Goal: Information Seeking & Learning: Check status

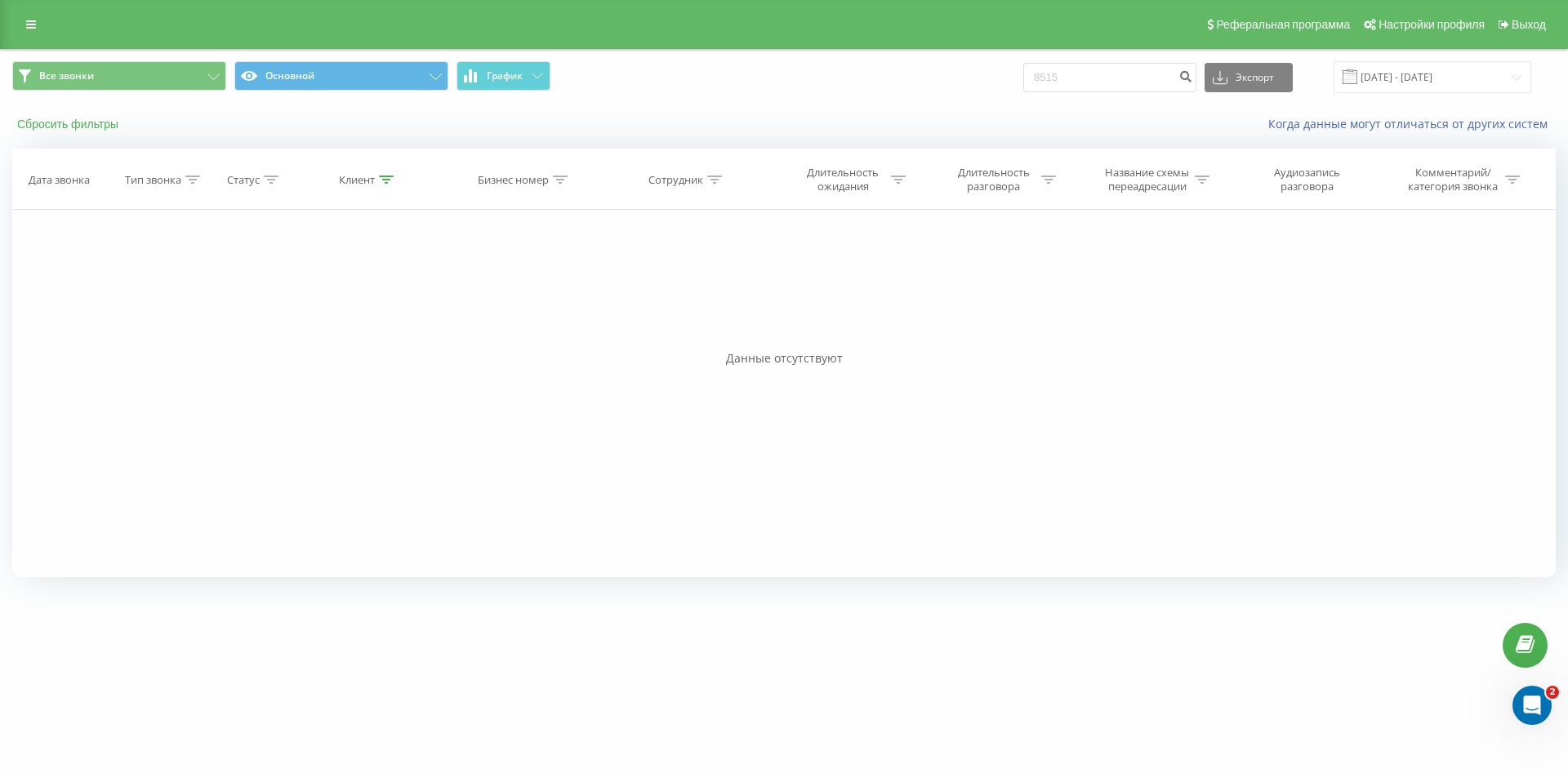
click at [82, 119] on button "Сбросить фильтры" at bounding box center [68, 124] width 114 height 15
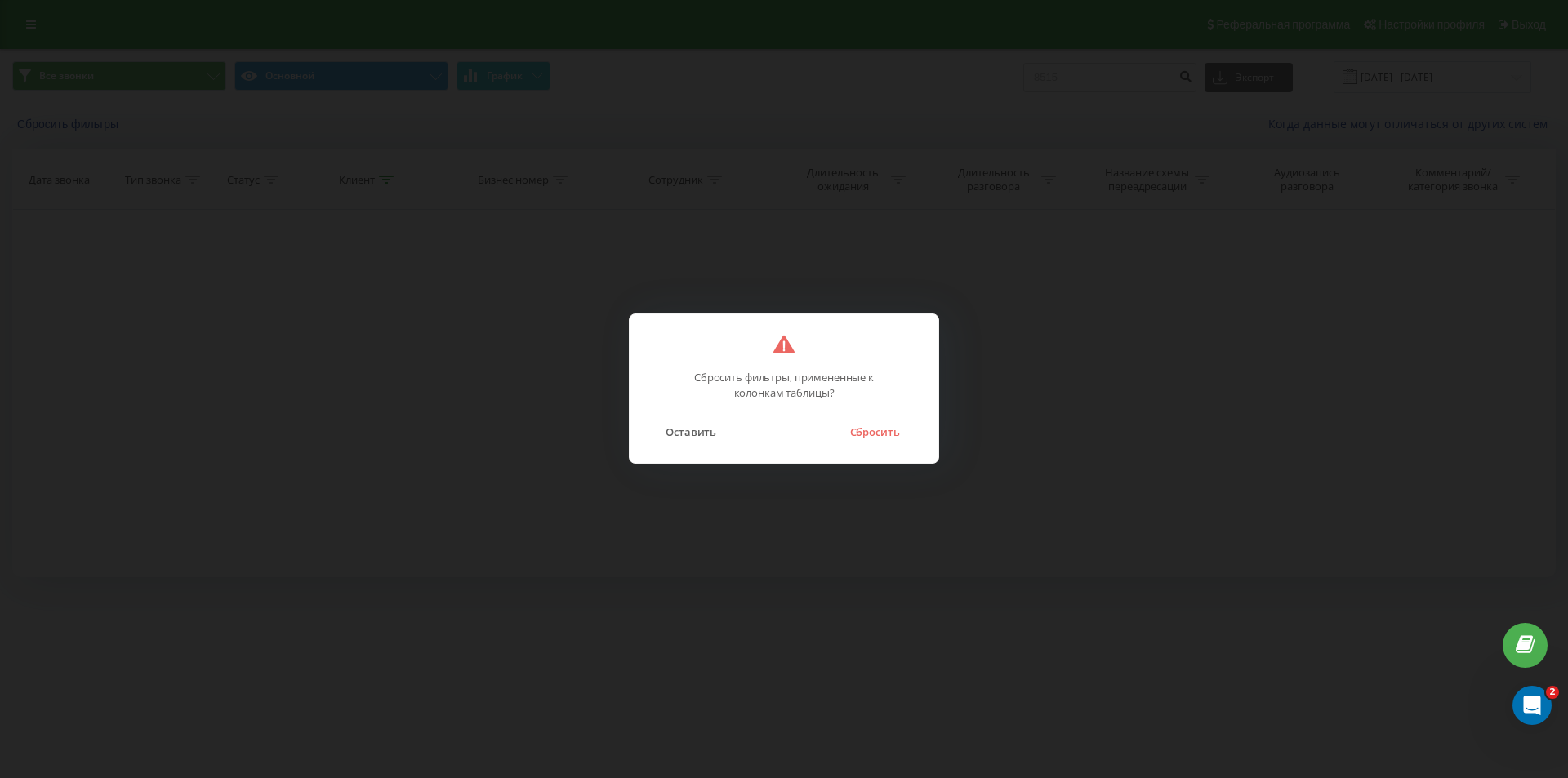
click at [877, 423] on button "Сбросить" at bounding box center [874, 432] width 66 height 21
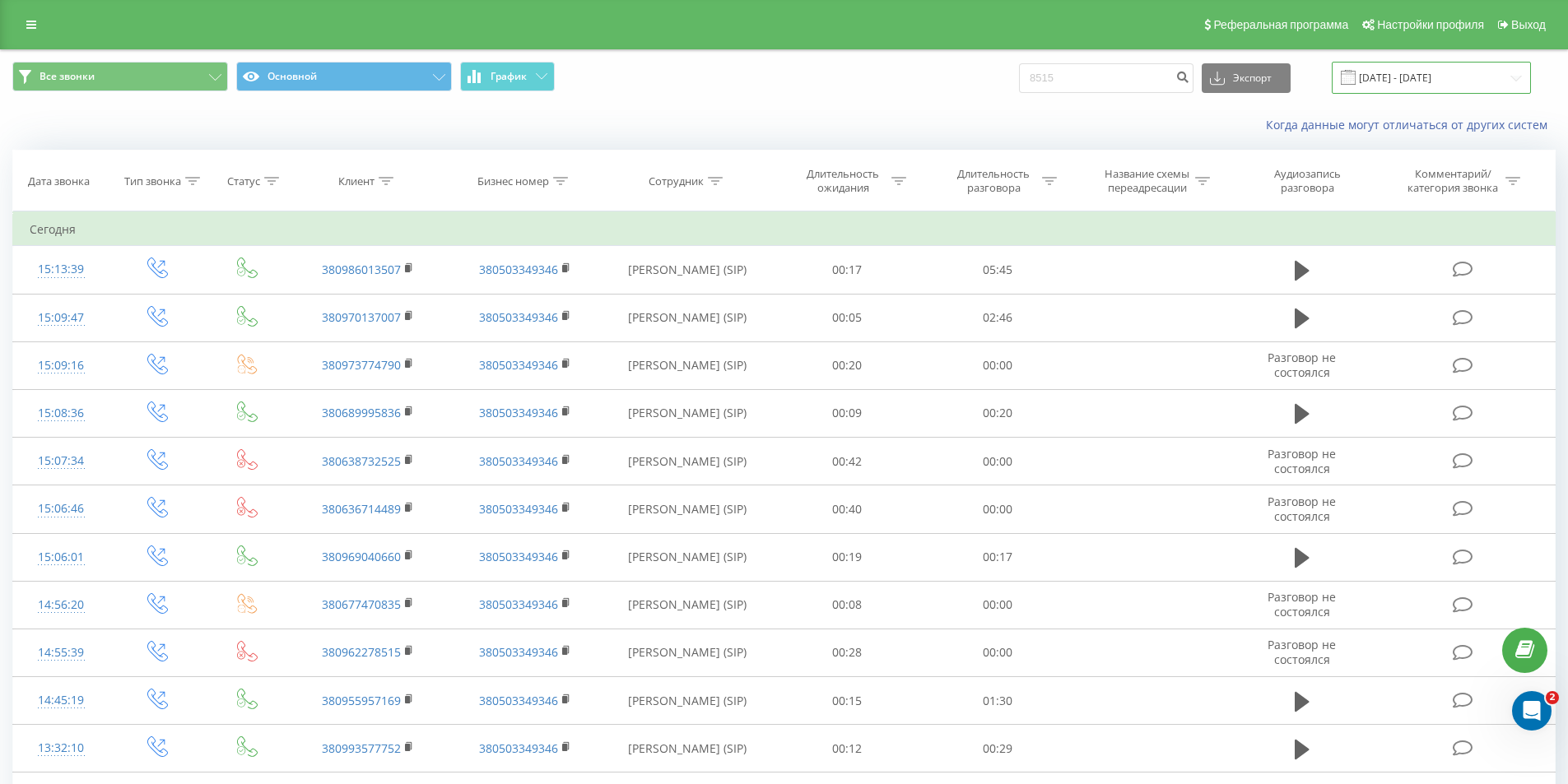
click at [1394, 82] on input "19.05.2025 - 19.08.2025" at bounding box center [1432, 78] width 200 height 32
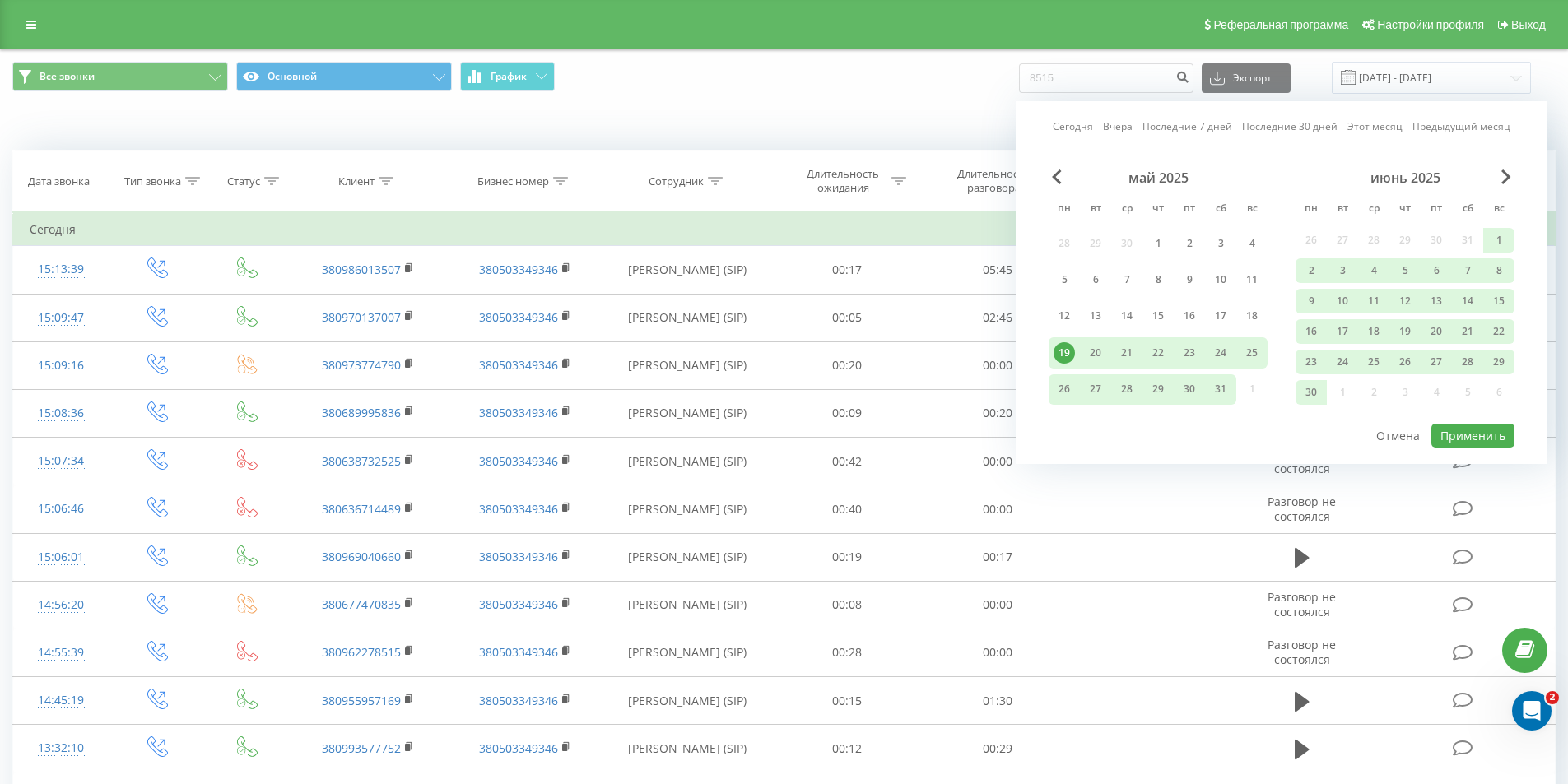
click at [1079, 125] on link "Сегодня" at bounding box center [1073, 127] width 40 height 16
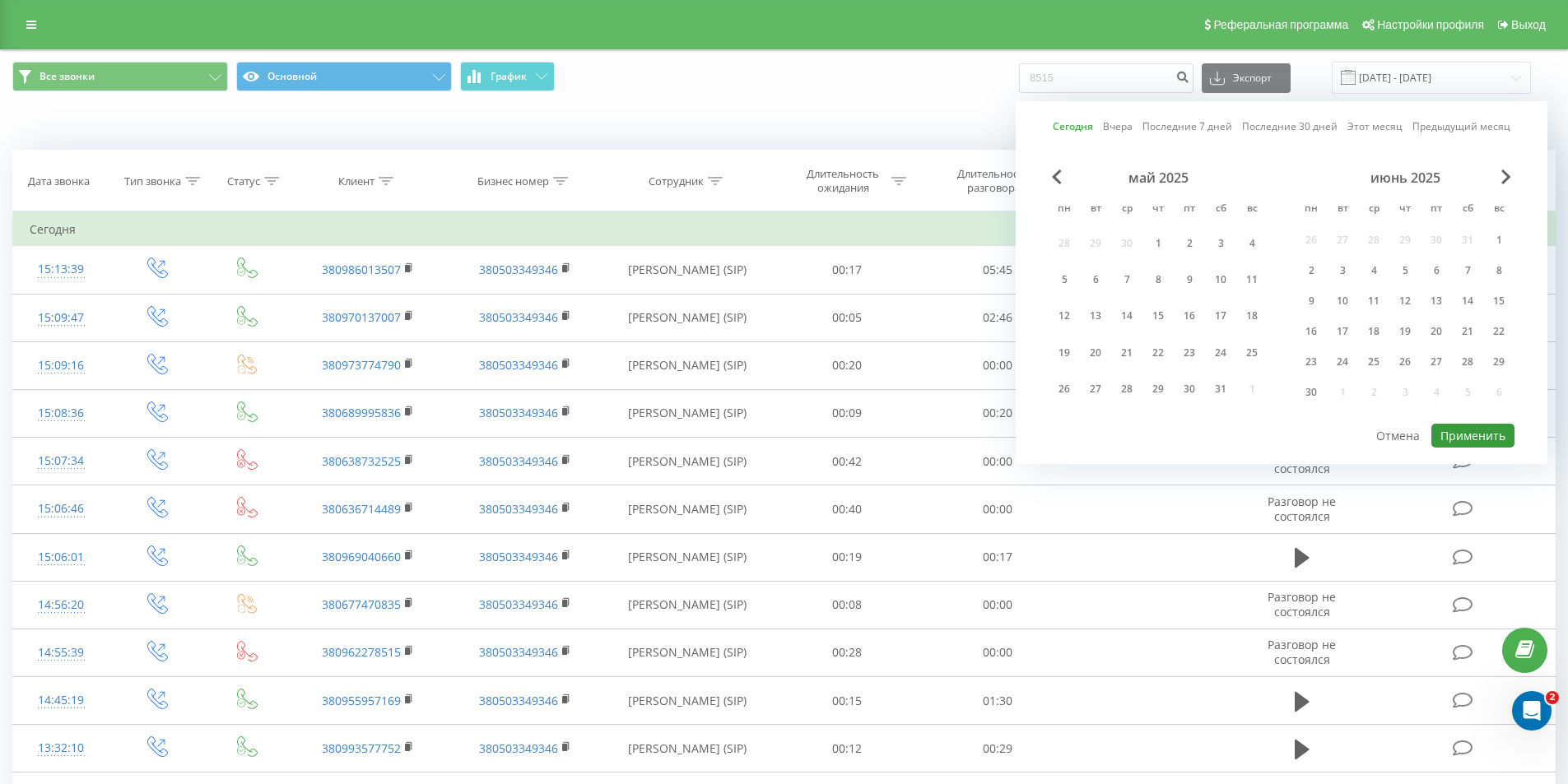
click at [1492, 435] on button "Применить" at bounding box center [1472, 436] width 83 height 24
type input "[DATE] - [DATE]"
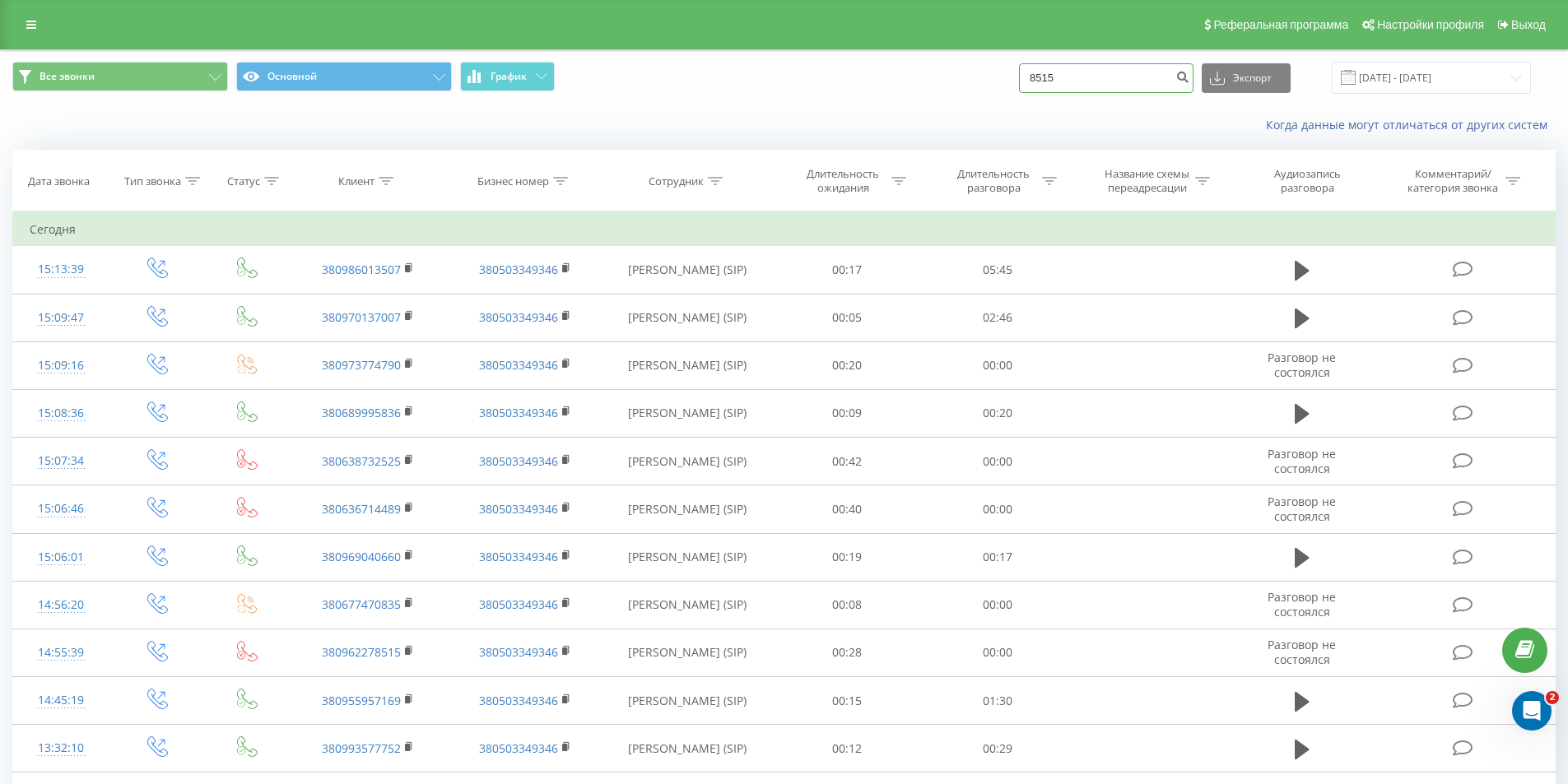
click at [1173, 68] on input "8515" at bounding box center [1106, 79] width 175 height 30
click at [1252, 135] on div "Когда данные могут отличаться от других систем" at bounding box center [784, 126] width 1567 height 40
click at [270, 181] on icon at bounding box center [271, 181] width 15 height 8
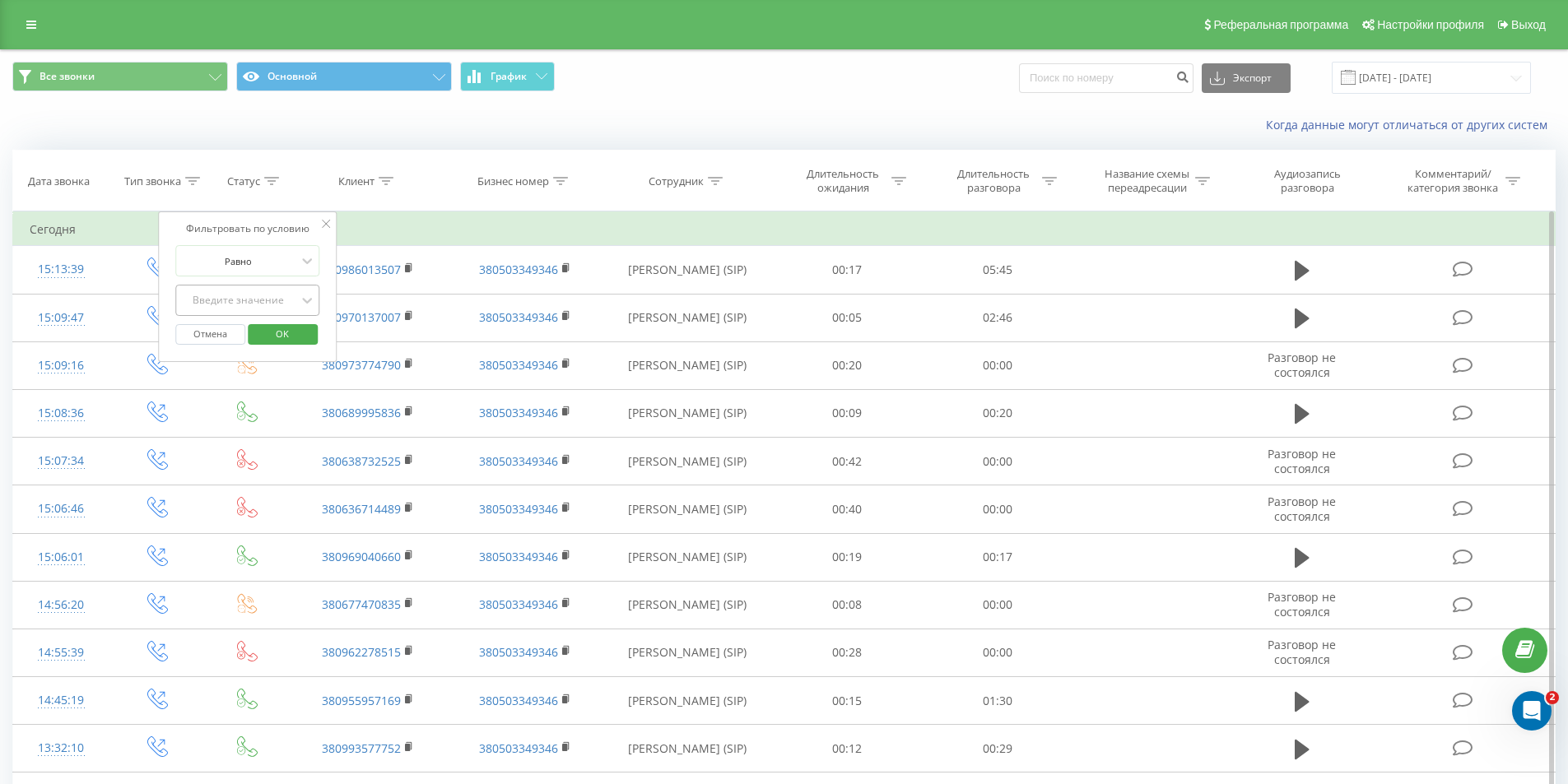
click at [265, 303] on div "Введите значение" at bounding box center [239, 299] width 117 height 13
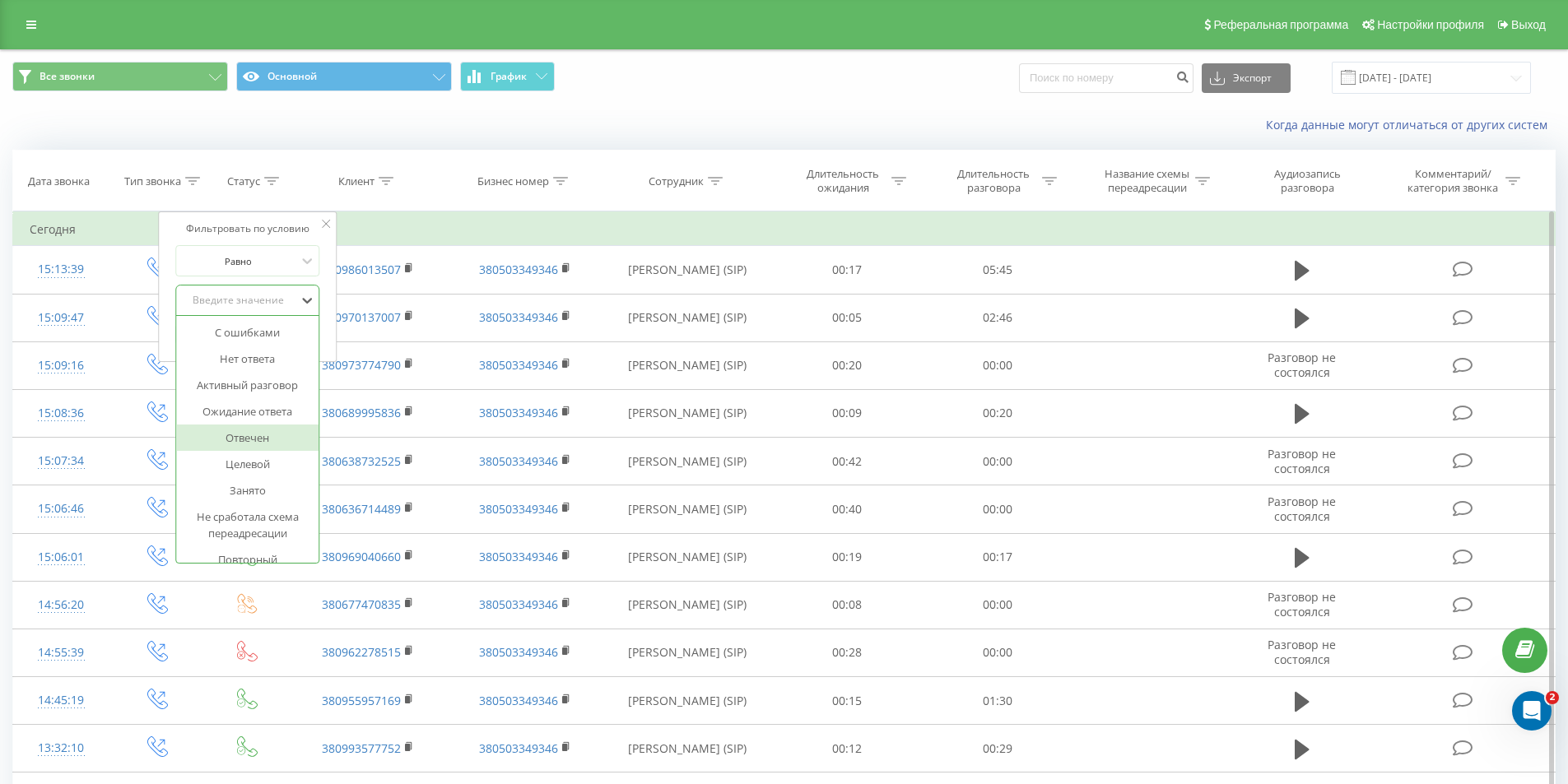
click at [274, 442] on div "Отвечен" at bounding box center [249, 438] width 144 height 26
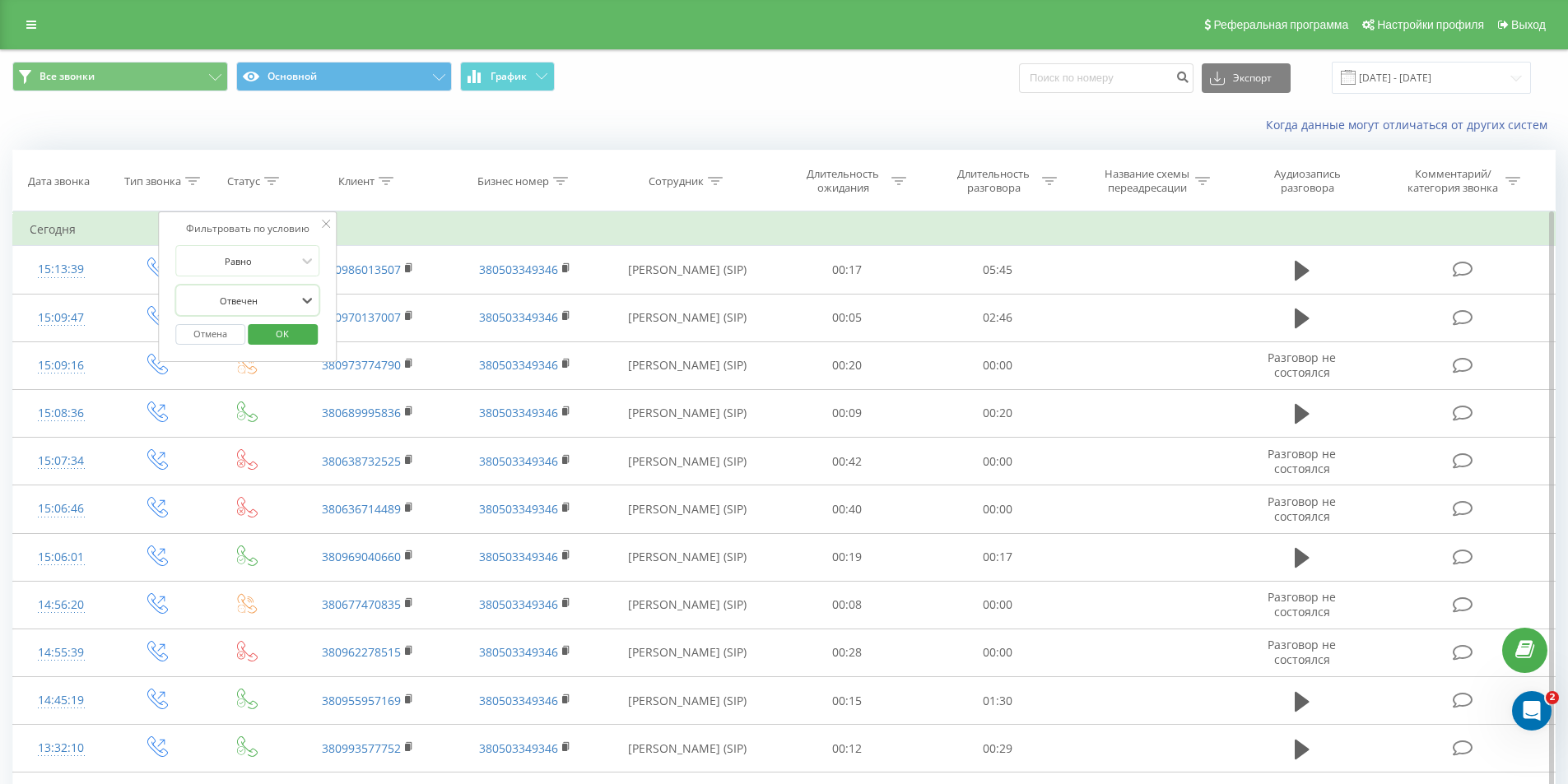
click at [274, 326] on span "OK" at bounding box center [282, 334] width 46 height 26
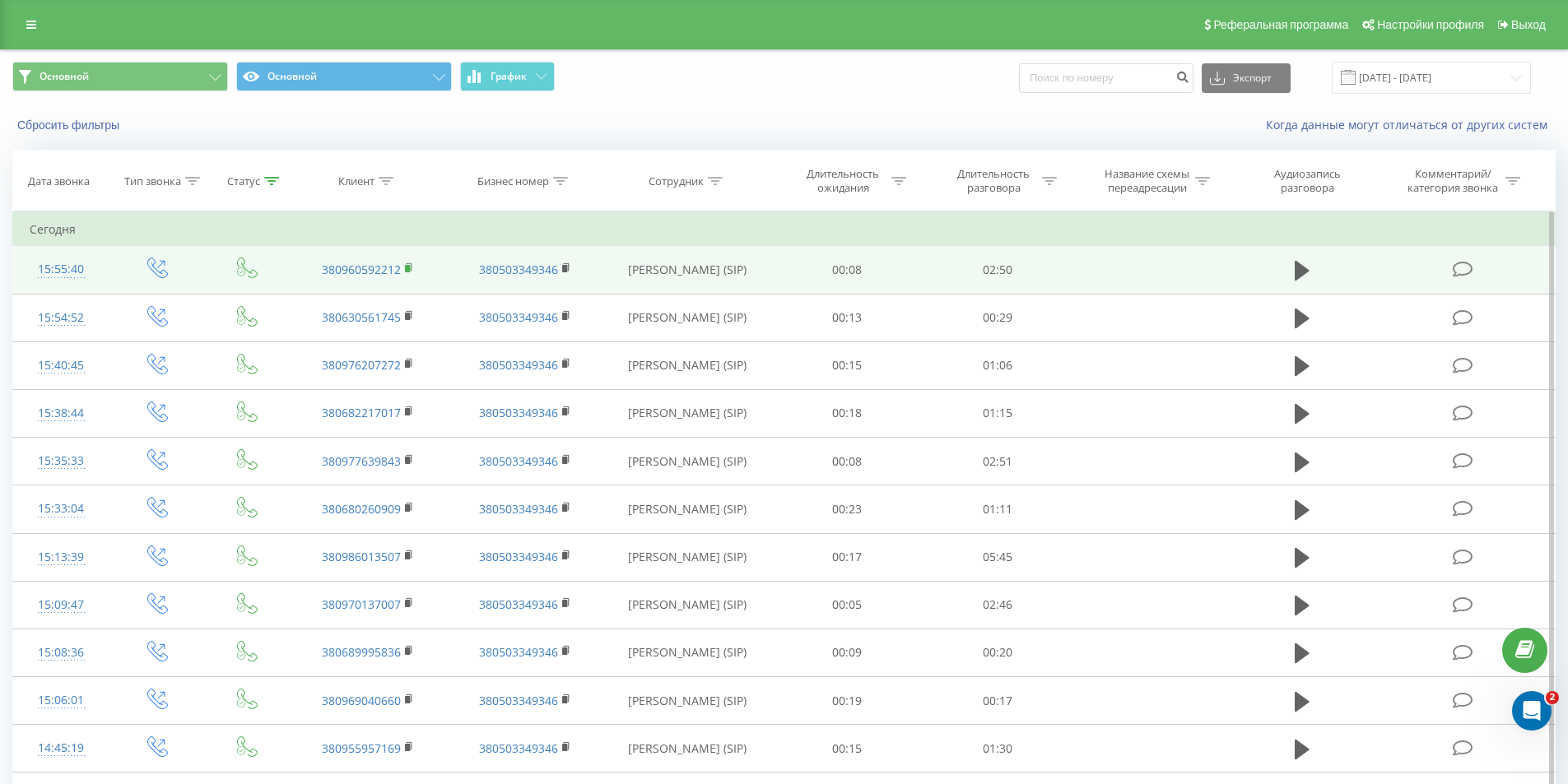
click at [410, 270] on rect at bounding box center [407, 268] width 5 height 7
click at [1041, 273] on td "03:01" at bounding box center [998, 270] width 151 height 48
click at [1307, 264] on icon at bounding box center [1302, 270] width 15 height 23
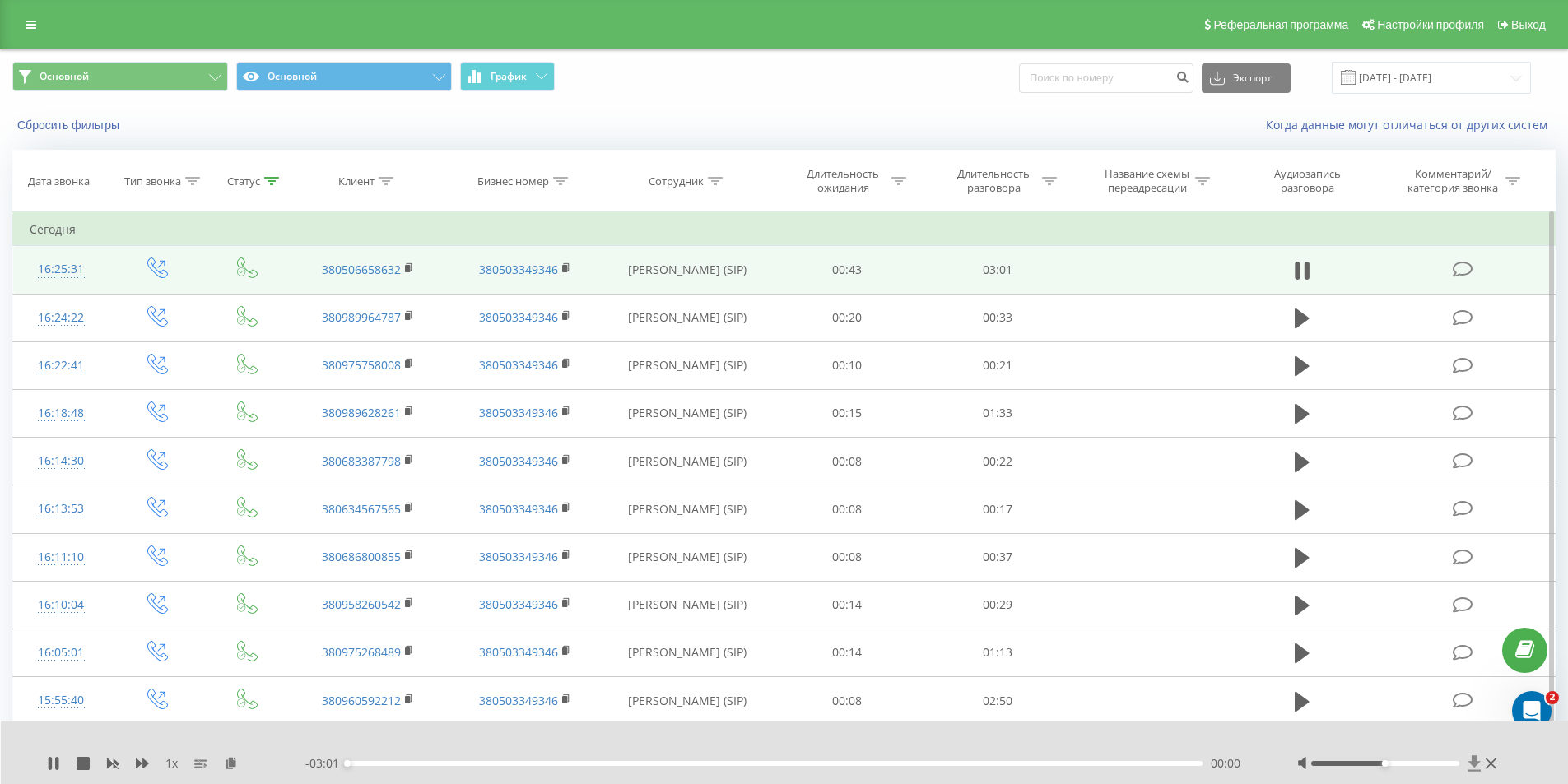
click at [1474, 758] on icon at bounding box center [1475, 763] width 12 height 16
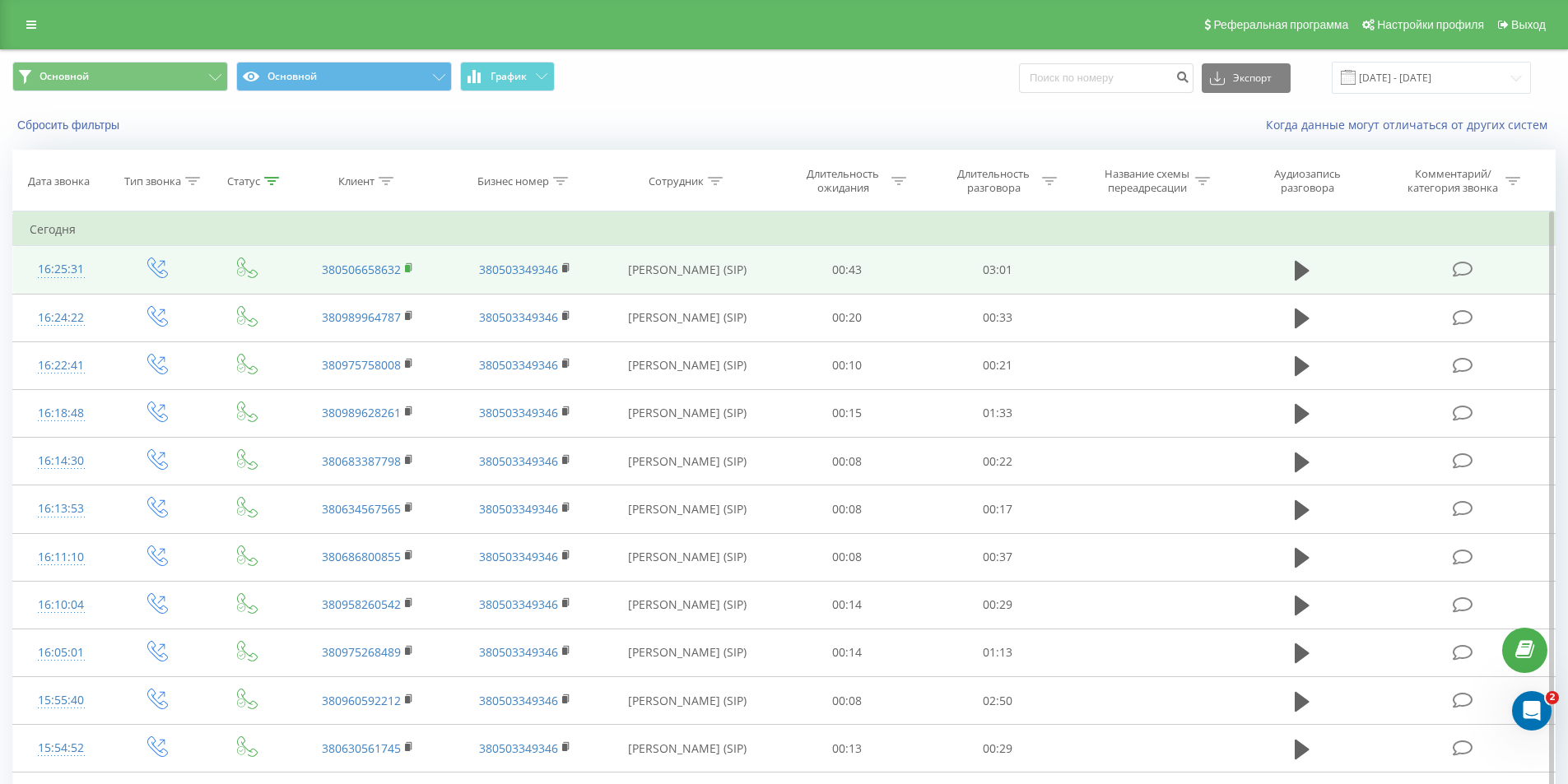
click at [408, 265] on rect at bounding box center [407, 268] width 5 height 7
click at [1314, 270] on td at bounding box center [1302, 270] width 145 height 48
click at [1312, 270] on button at bounding box center [1303, 270] width 25 height 25
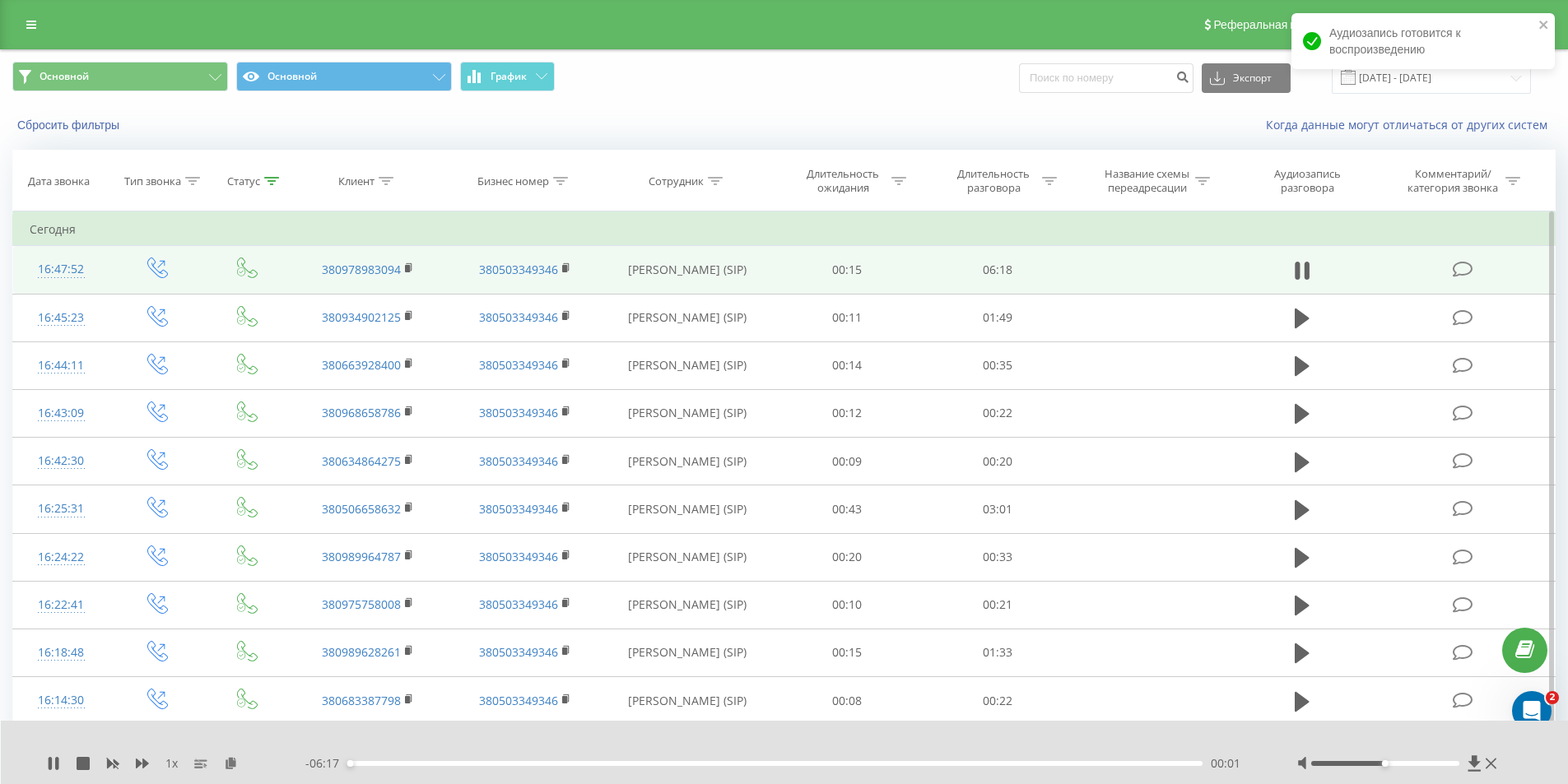
click at [727, 761] on div "00:01" at bounding box center [776, 763] width 856 height 5
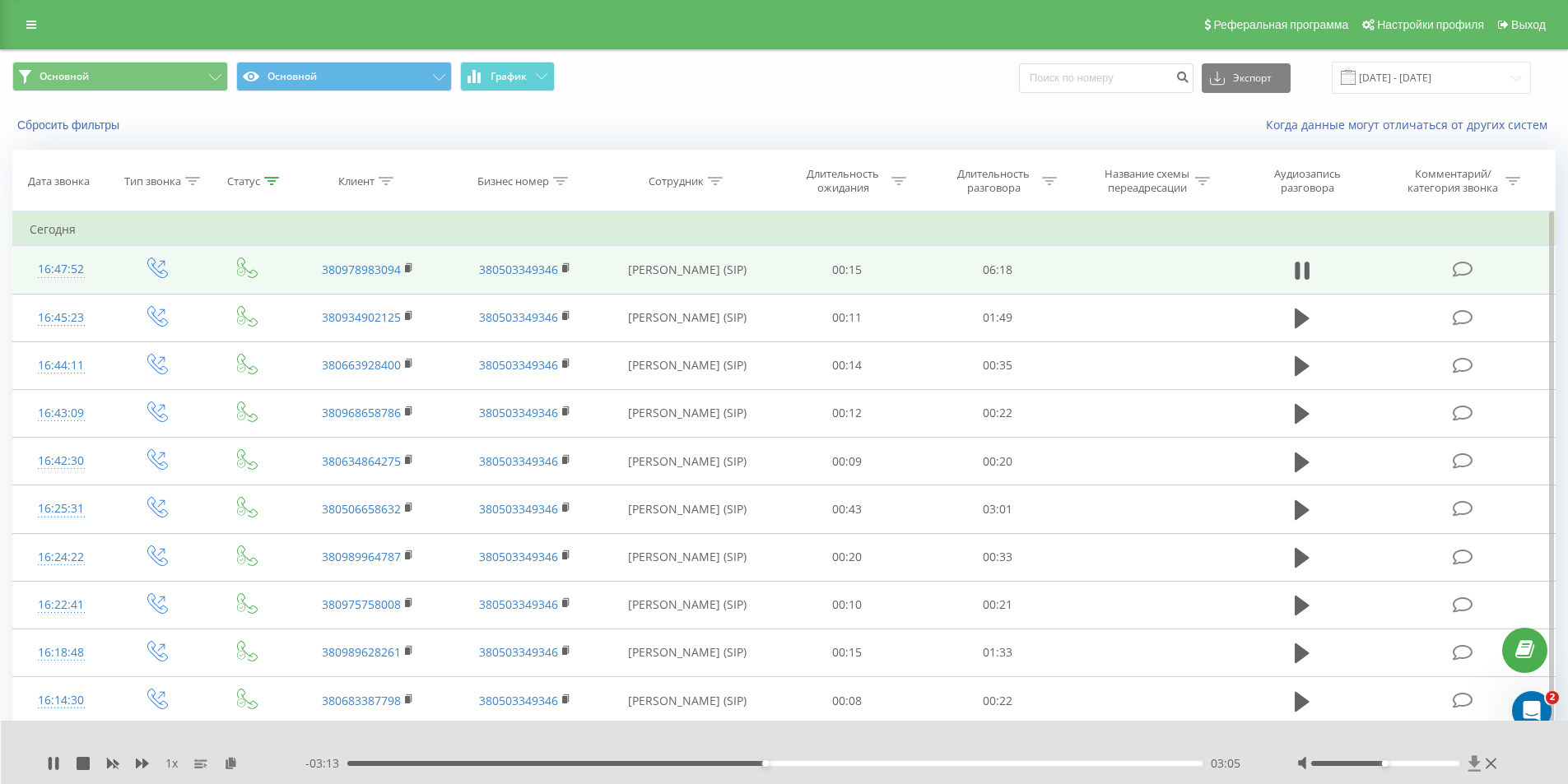
click at [1477, 758] on icon at bounding box center [1475, 763] width 12 height 16
click at [822, 761] on div "00:00" at bounding box center [776, 763] width 856 height 5
click at [54, 759] on icon at bounding box center [53, 763] width 13 height 13
click at [1473, 766] on icon at bounding box center [1475, 763] width 14 height 16
click at [903, 90] on div "Основной Основной График Экспорт .csv .xls .xlsx 19.08.2025 - 19.08.2025" at bounding box center [784, 78] width 1544 height 32
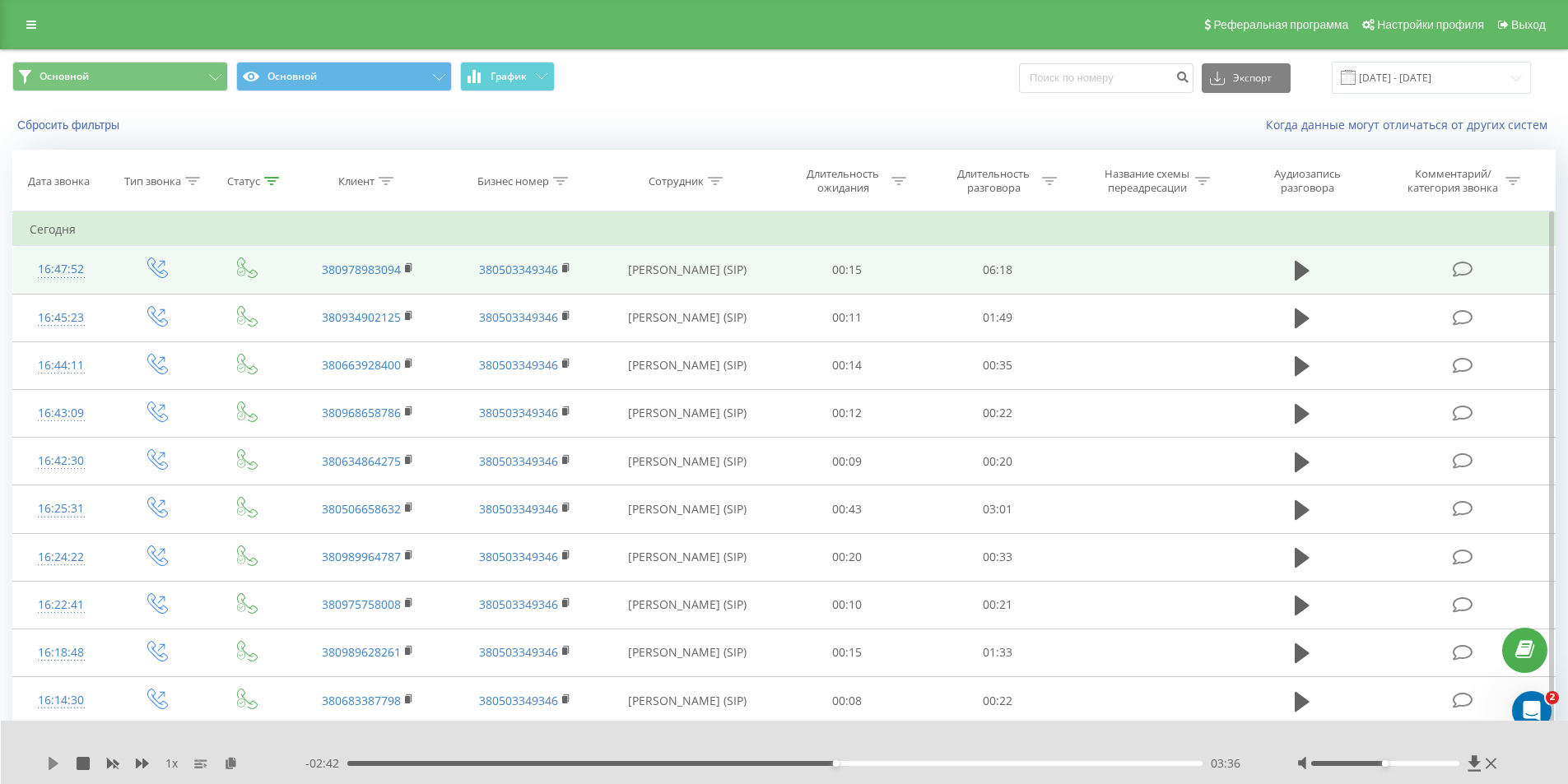
click at [50, 762] on icon at bounding box center [54, 763] width 10 height 13
click at [674, 763] on div "02:24" at bounding box center [776, 763] width 856 height 5
click at [54, 758] on icon at bounding box center [53, 763] width 13 height 13
click at [175, 761] on span "1 x" at bounding box center [172, 763] width 12 height 16
click at [200, 764] on rect at bounding box center [199, 764] width 8 height 2
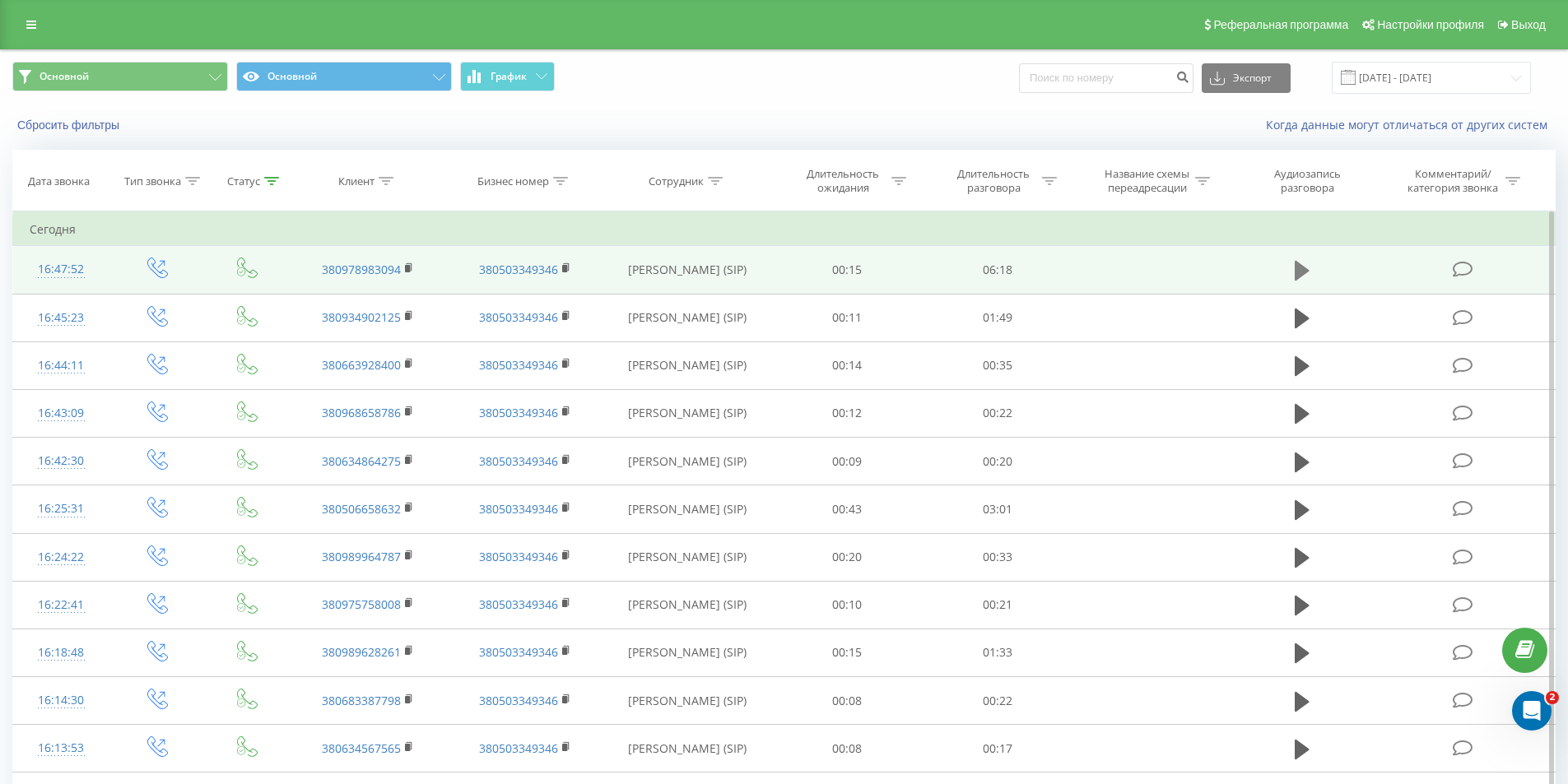
click at [1291, 267] on button at bounding box center [1303, 270] width 25 height 25
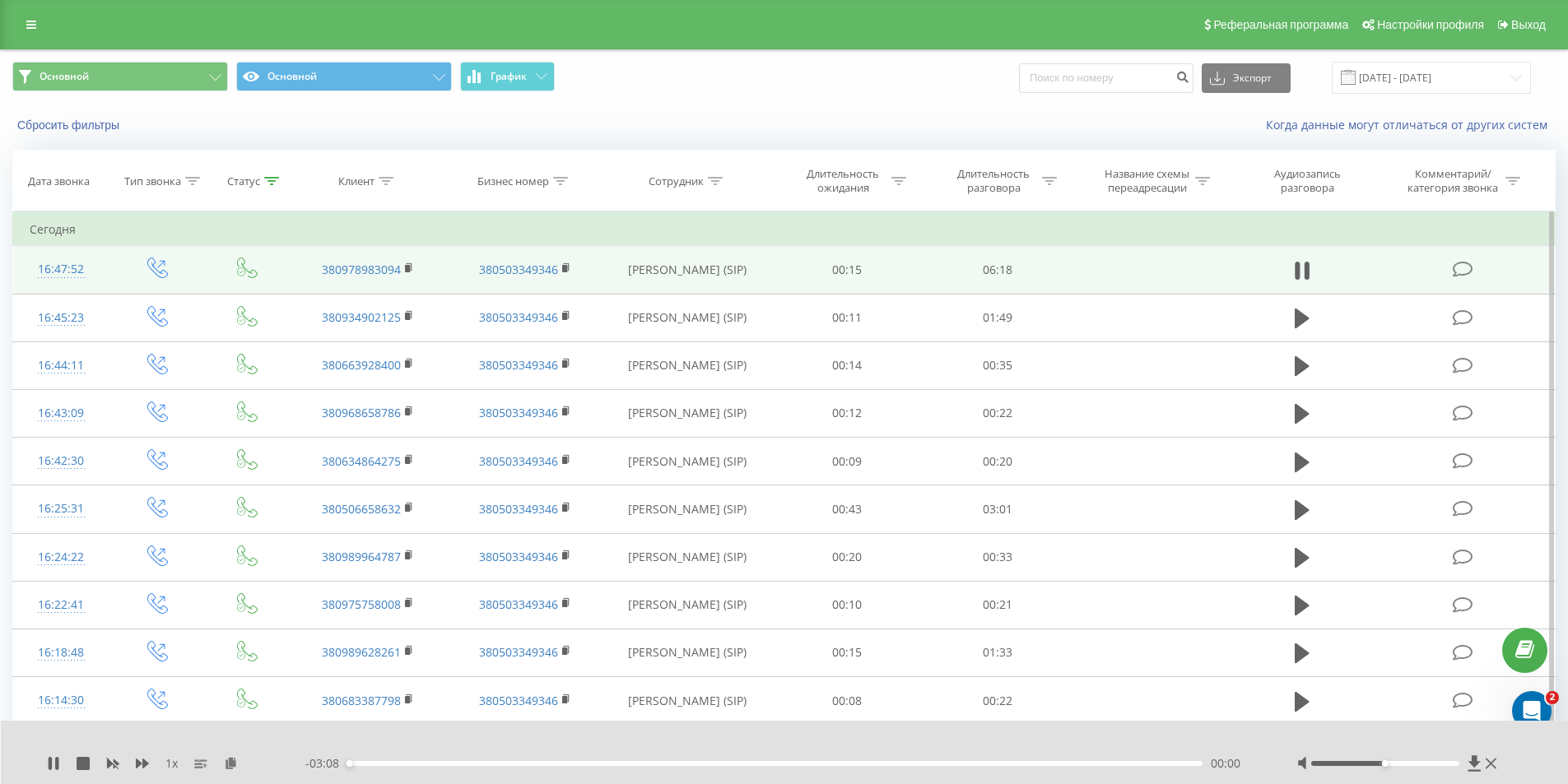
click at [366, 765] on div "00:00" at bounding box center [776, 763] width 856 height 5
click at [420, 761] on div "00:05" at bounding box center [776, 763] width 856 height 5
click at [493, 762] on div "00:19" at bounding box center [776, 763] width 856 height 5
click at [607, 762] on div "00:39" at bounding box center [776, 763] width 856 height 5
click at [55, 760] on icon at bounding box center [53, 763] width 13 height 13
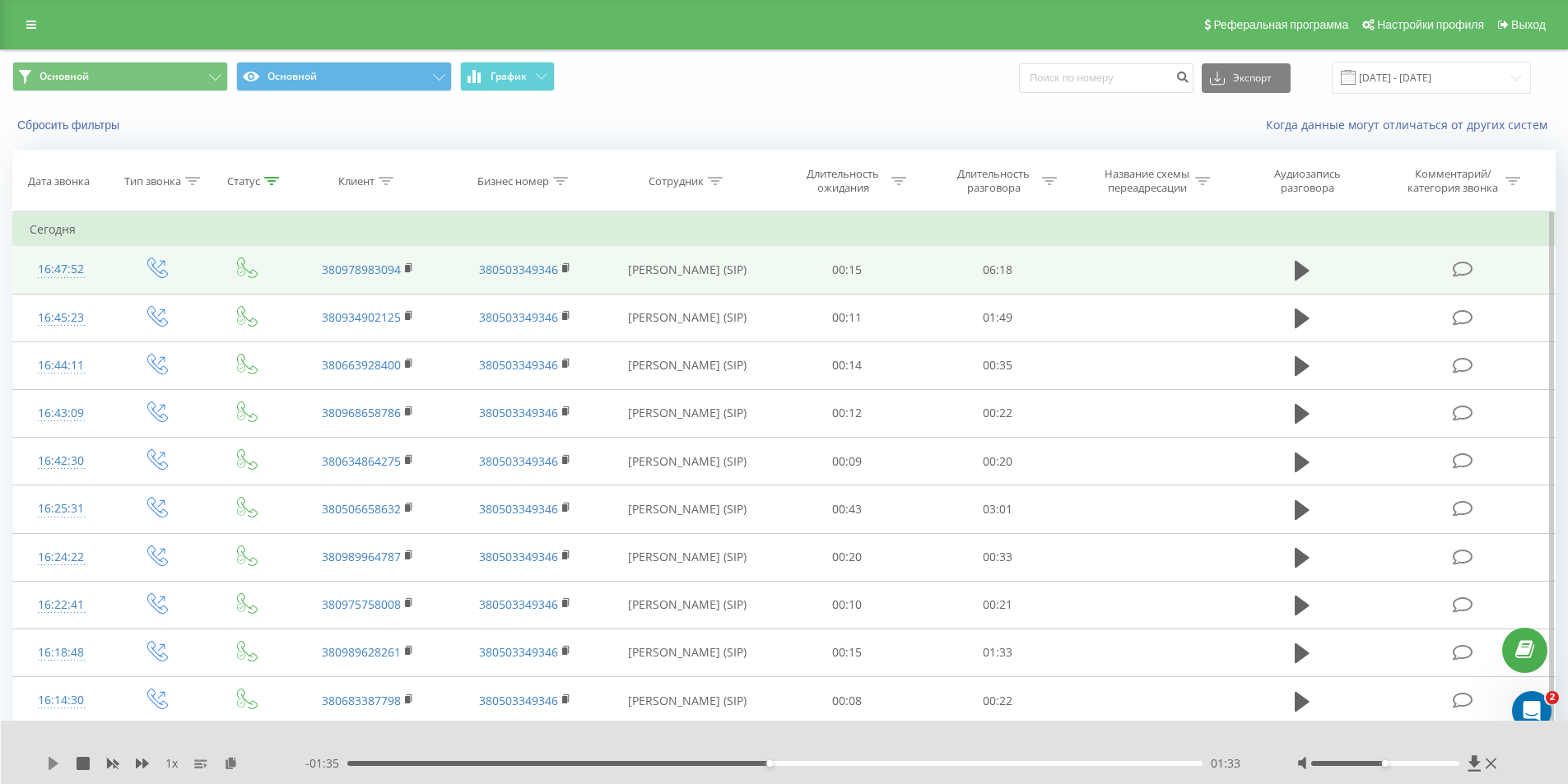
click at [49, 758] on icon at bounding box center [53, 763] width 13 height 13
click at [755, 764] on div "01:35" at bounding box center [776, 763] width 856 height 5
click at [47, 761] on icon at bounding box center [53, 763] width 13 height 13
drag, startPoint x: 402, startPoint y: 269, endPoint x: 408, endPoint y: 260, distance: 10.8
click at [402, 268] on td "380978983094" at bounding box center [367, 270] width 157 height 48
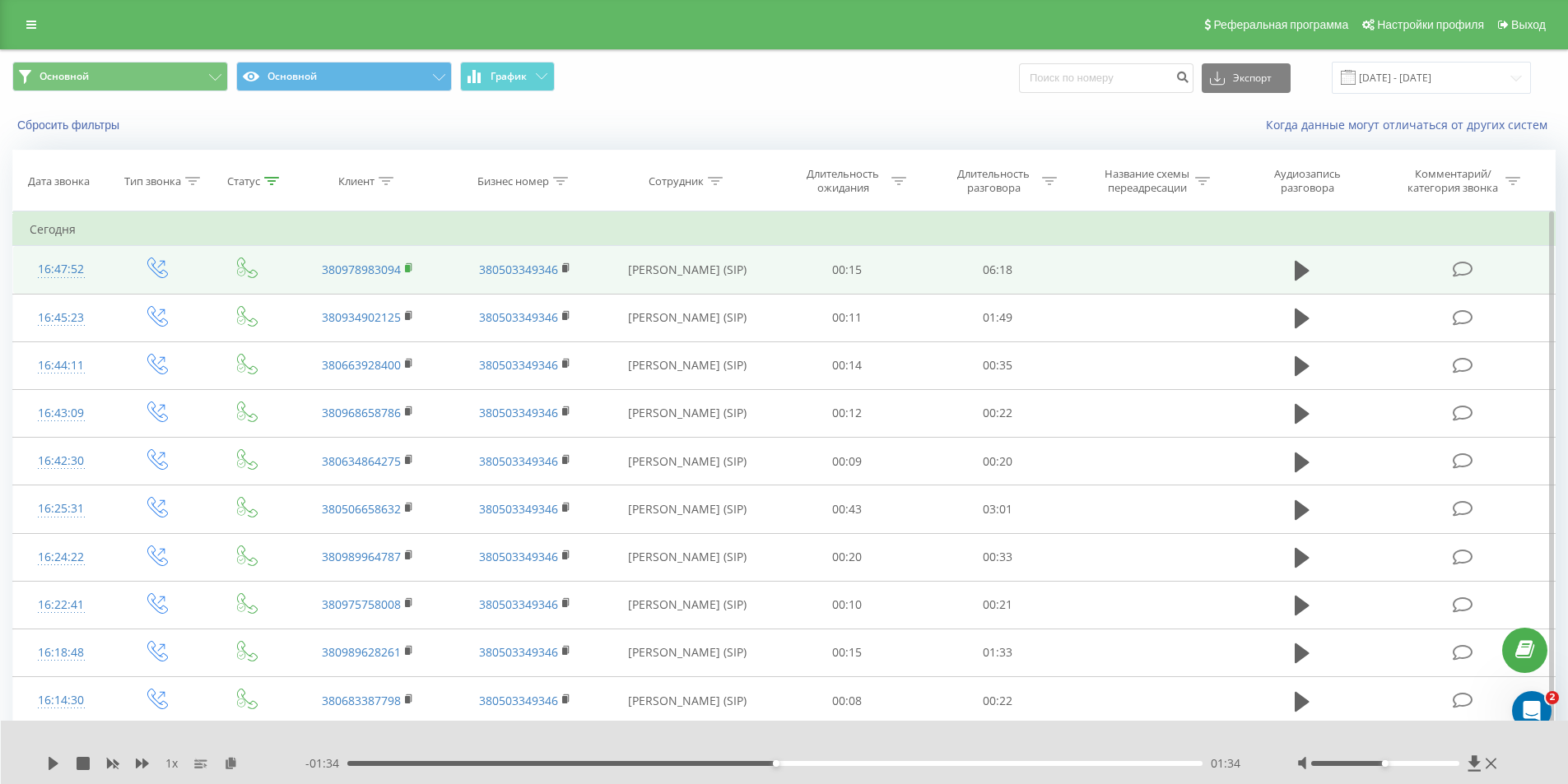
click at [412, 274] on span at bounding box center [409, 269] width 9 height 16
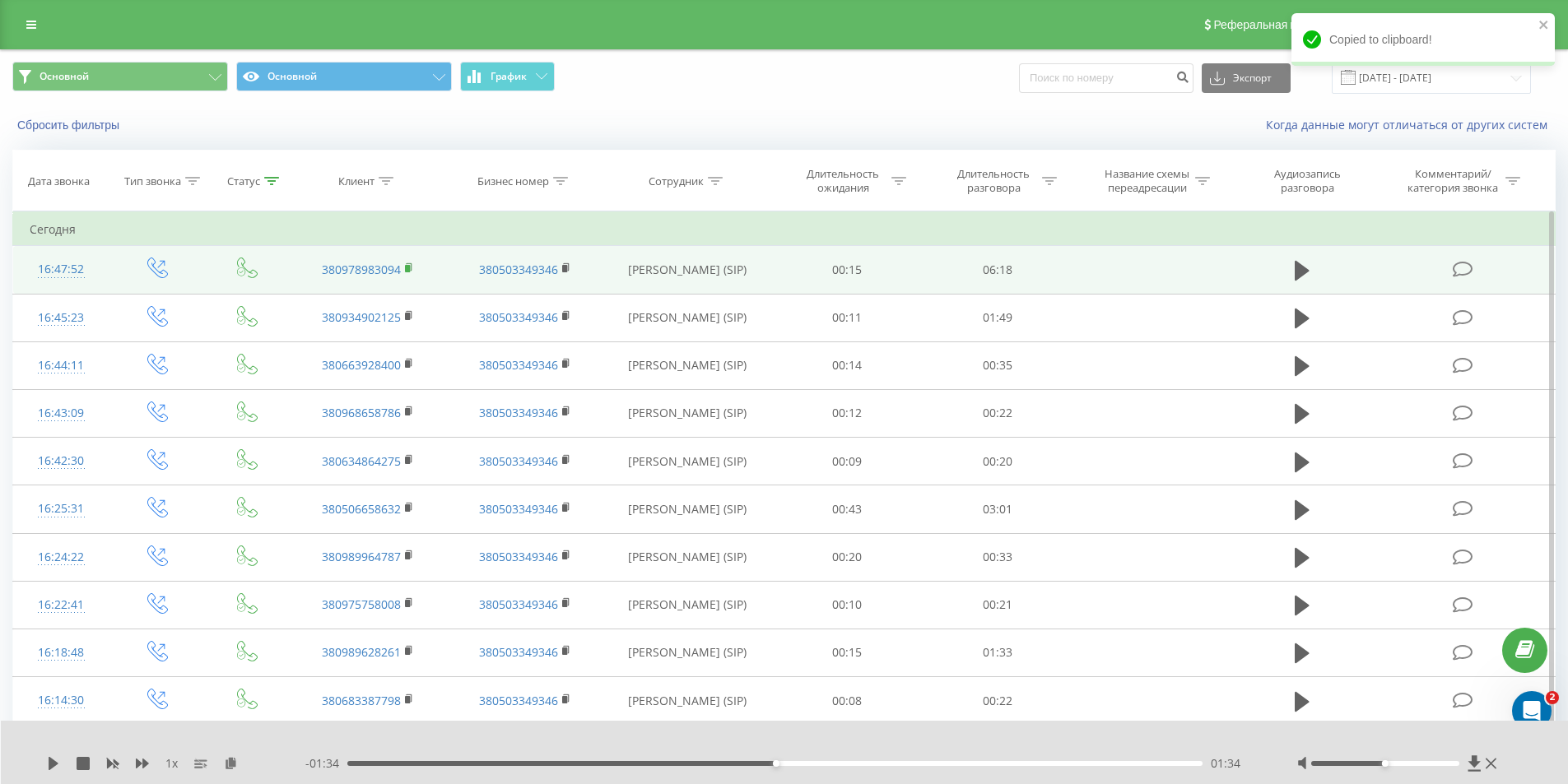
click at [411, 267] on icon at bounding box center [409, 268] width 9 height 12
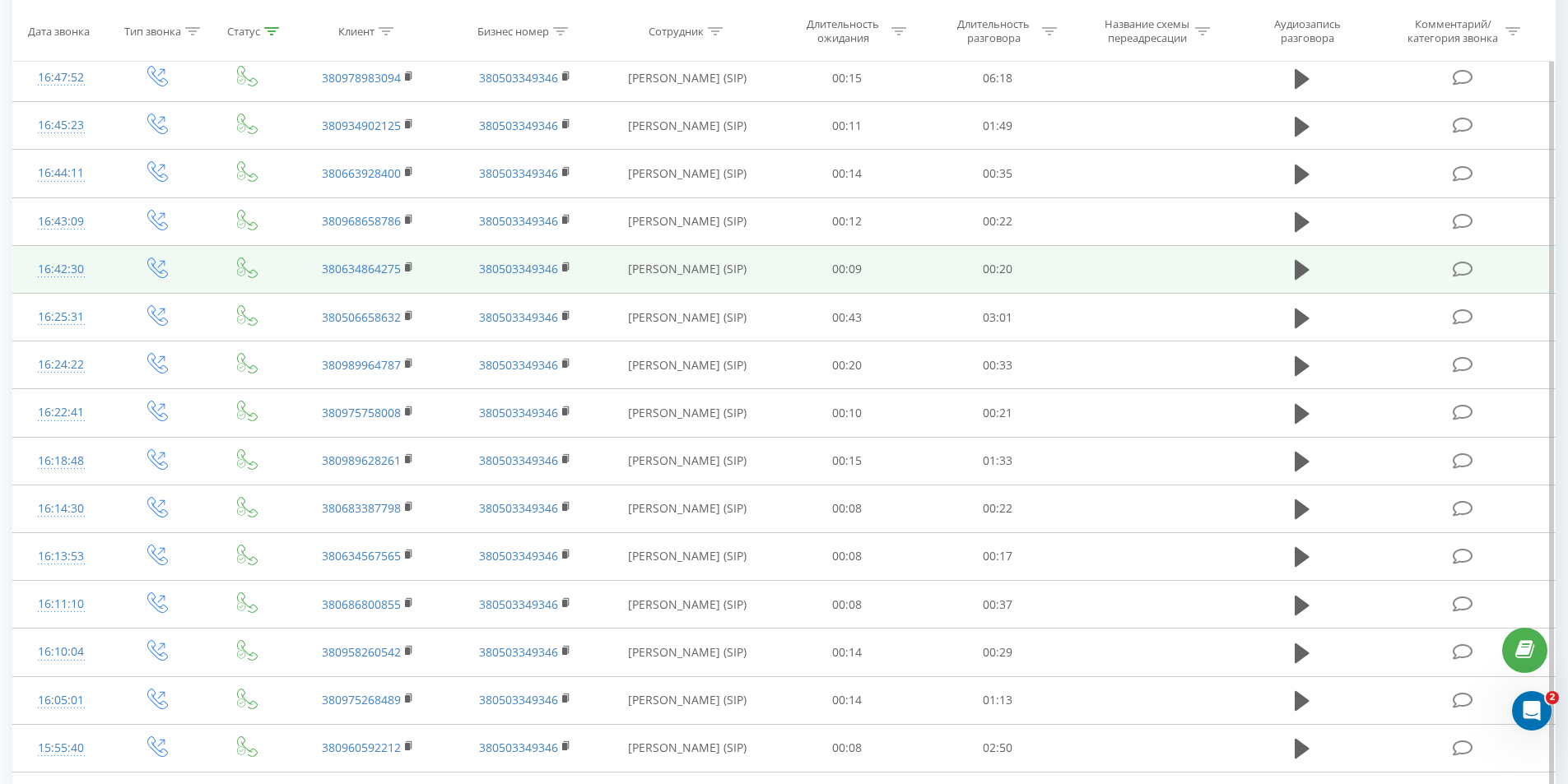
scroll to position [721, 0]
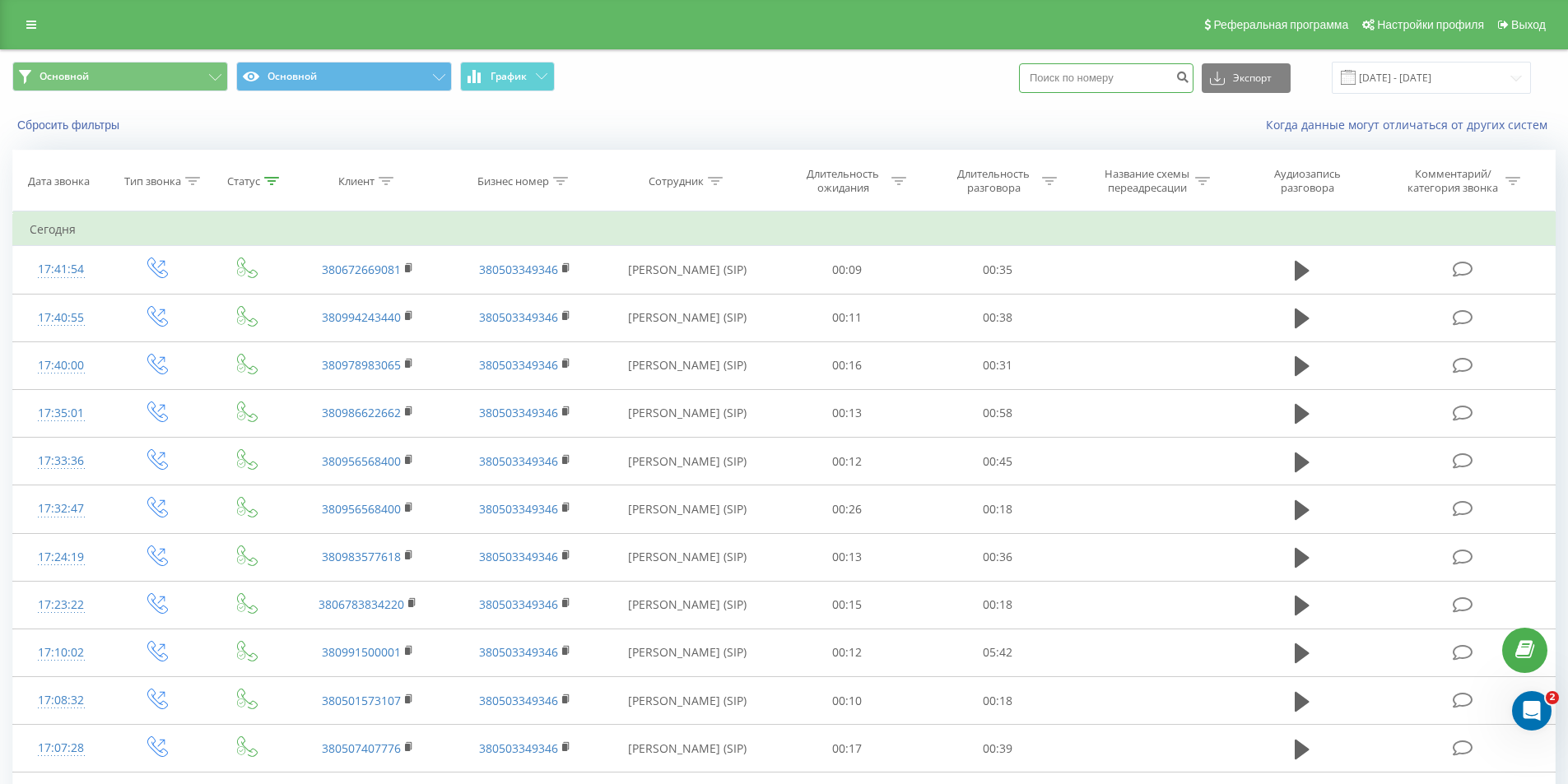
click at [1077, 82] on input at bounding box center [1106, 79] width 175 height 30
paste input "[PHONE_NUMBER]"
click at [1132, 82] on input "[PHONE_NUMBER]" at bounding box center [1106, 79] width 175 height 30
click at [1116, 78] on input "[PHONE_NUMBER]" at bounding box center [1106, 79] width 175 height 30
click at [1097, 77] on input "[PHONE_NUMBER]" at bounding box center [1106, 79] width 175 height 30
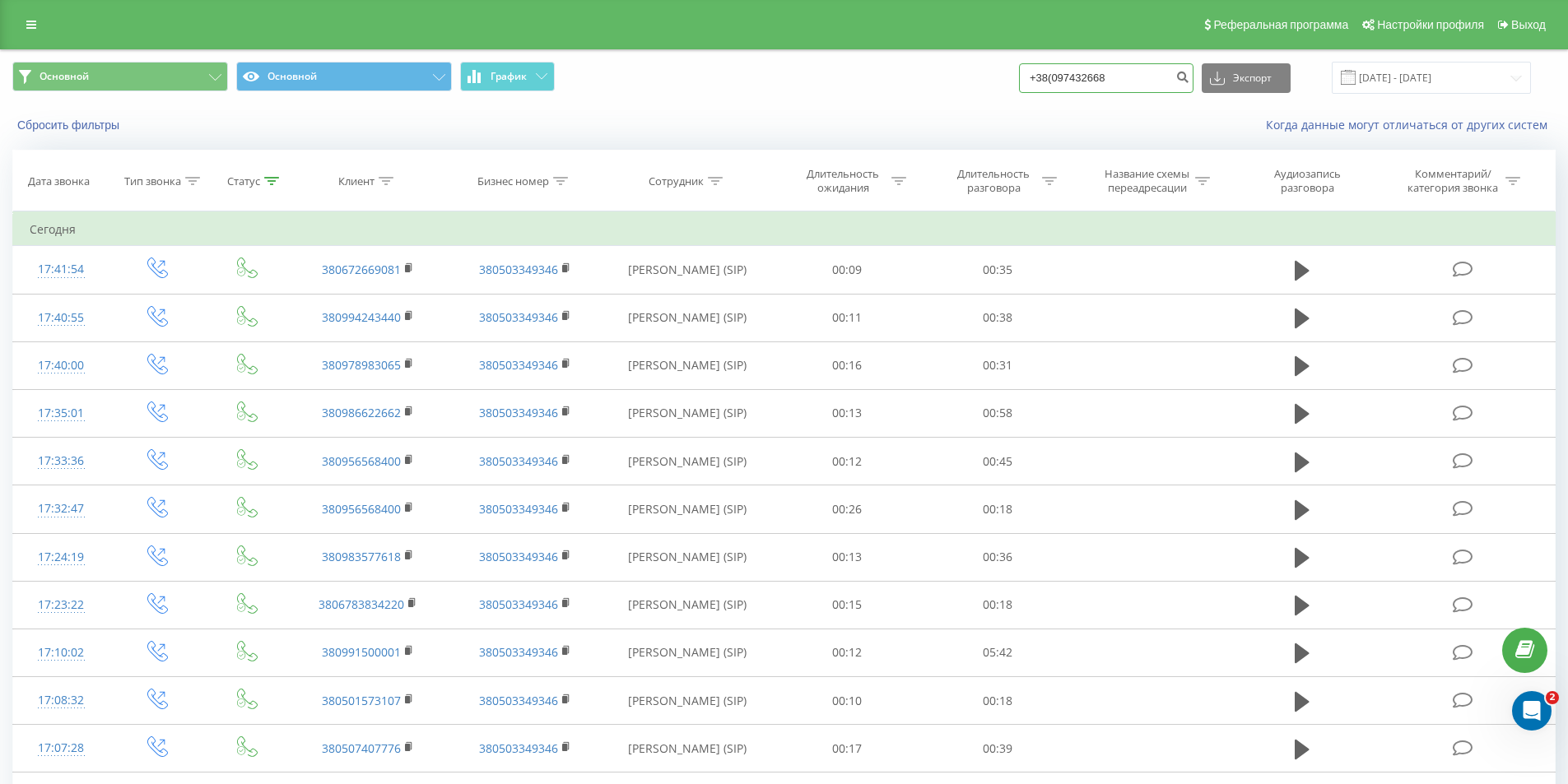
click at [1065, 78] on input "+38(097432668" at bounding box center [1106, 79] width 175 height 30
click at [1069, 79] on input "+38(097432668" at bounding box center [1106, 79] width 175 height 30
click at [1053, 74] on input "+38097432668" at bounding box center [1106, 79] width 175 height 30
click at [1076, 79] on input "38097432668" at bounding box center [1106, 79] width 175 height 30
type input "380972432668"
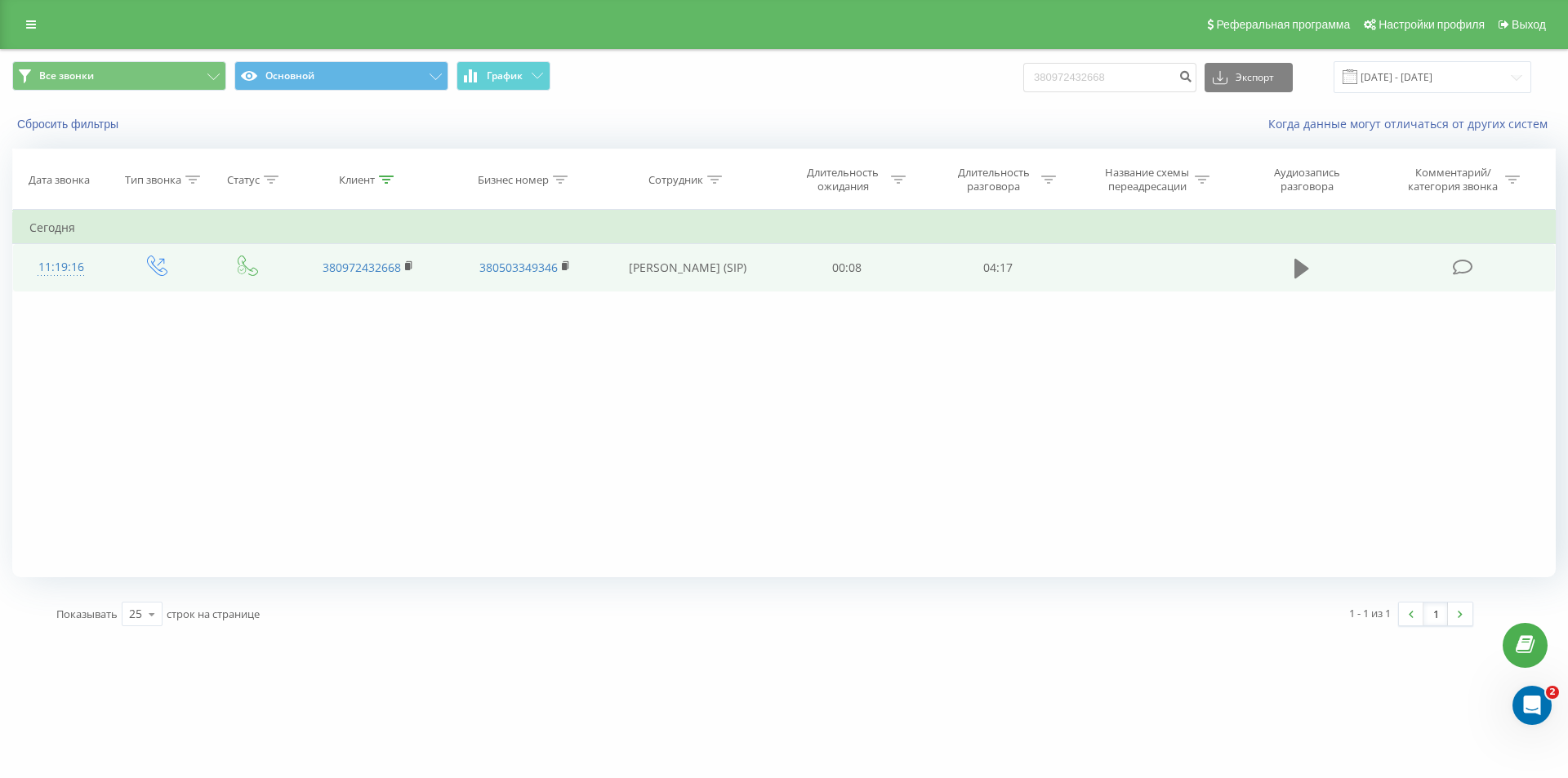
click at [1306, 271] on icon at bounding box center [1301, 268] width 15 height 20
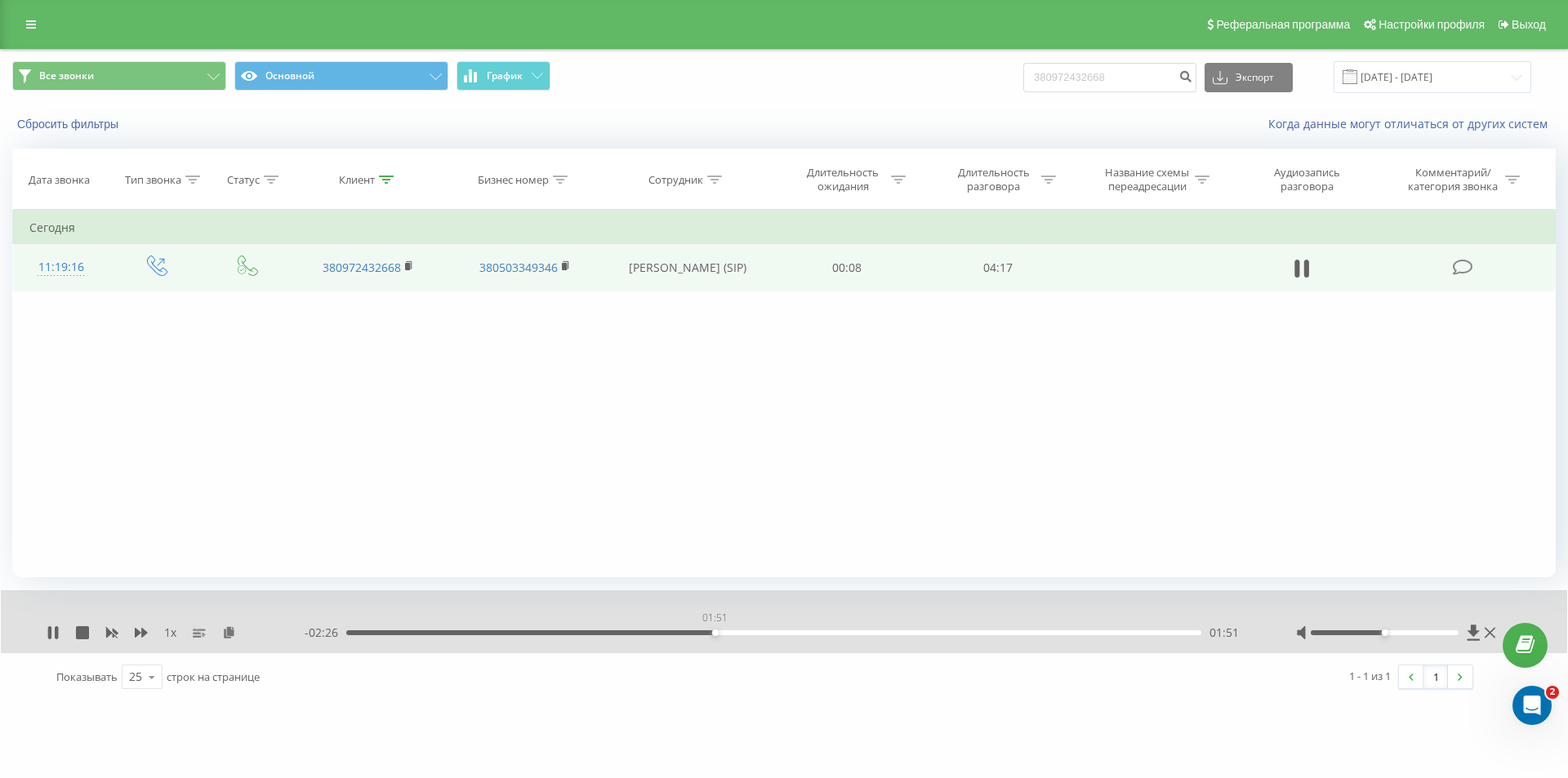
click at [715, 632] on div "01:51" at bounding box center [774, 632] width 855 height 5
click at [1143, 632] on div "02:03" at bounding box center [774, 632] width 855 height 5
click at [383, 626] on div "- 00:10 04:07 04:07" at bounding box center [780, 632] width 950 height 16
click at [384, 628] on div "- 00:10 04:07 04:07" at bounding box center [780, 632] width 950 height 16
click at [387, 634] on div "00:12" at bounding box center [774, 632] width 855 height 5
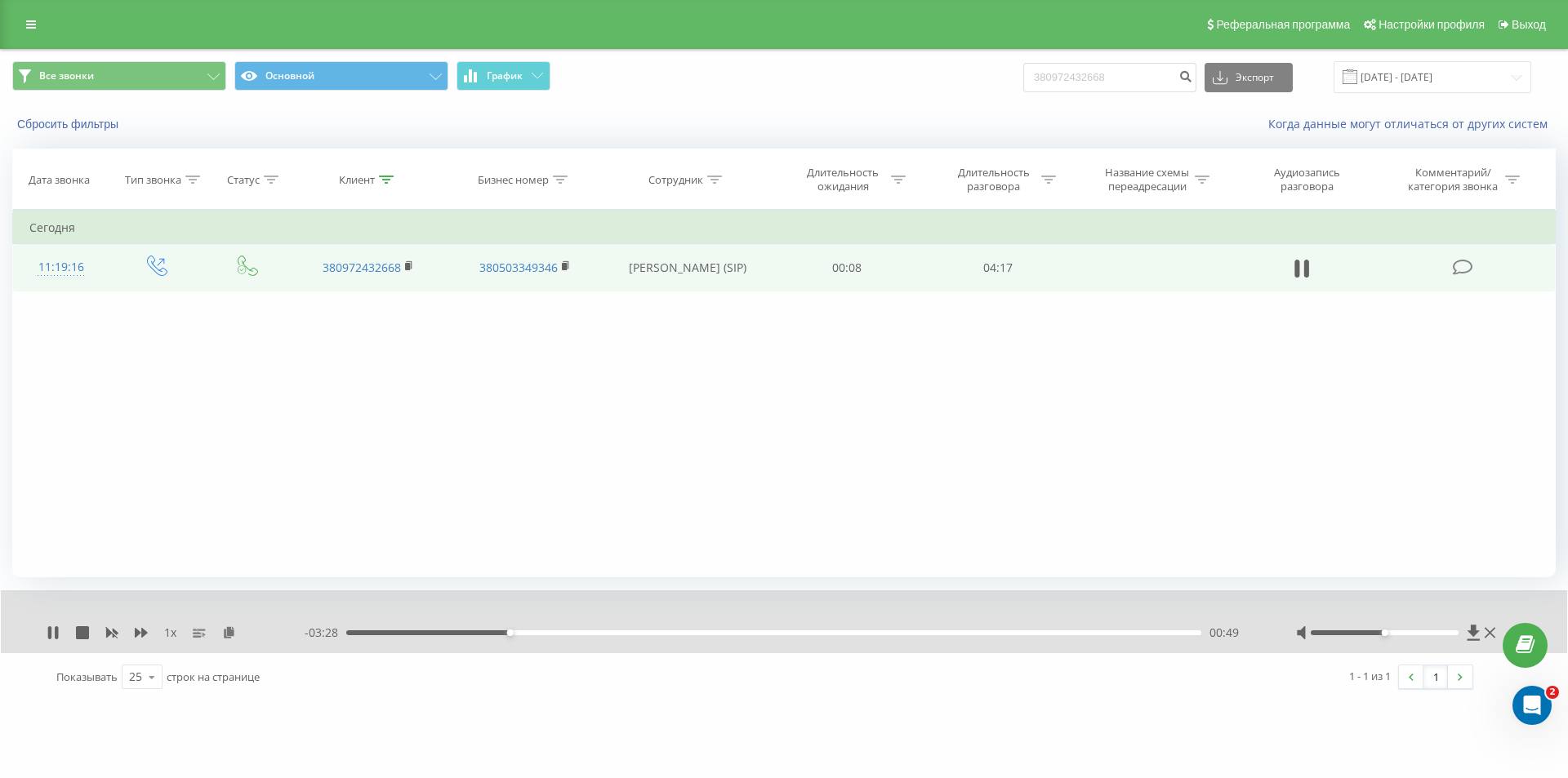
click at [540, 632] on div "00:49" at bounding box center [774, 632] width 855 height 5
click at [1301, 262] on icon at bounding box center [1301, 268] width 15 height 23
click at [1473, 630] on icon at bounding box center [1473, 632] width 12 height 16
click at [49, 627] on icon at bounding box center [53, 632] width 10 height 13
click at [1108, 633] on div "01:33" at bounding box center [774, 632] width 855 height 5
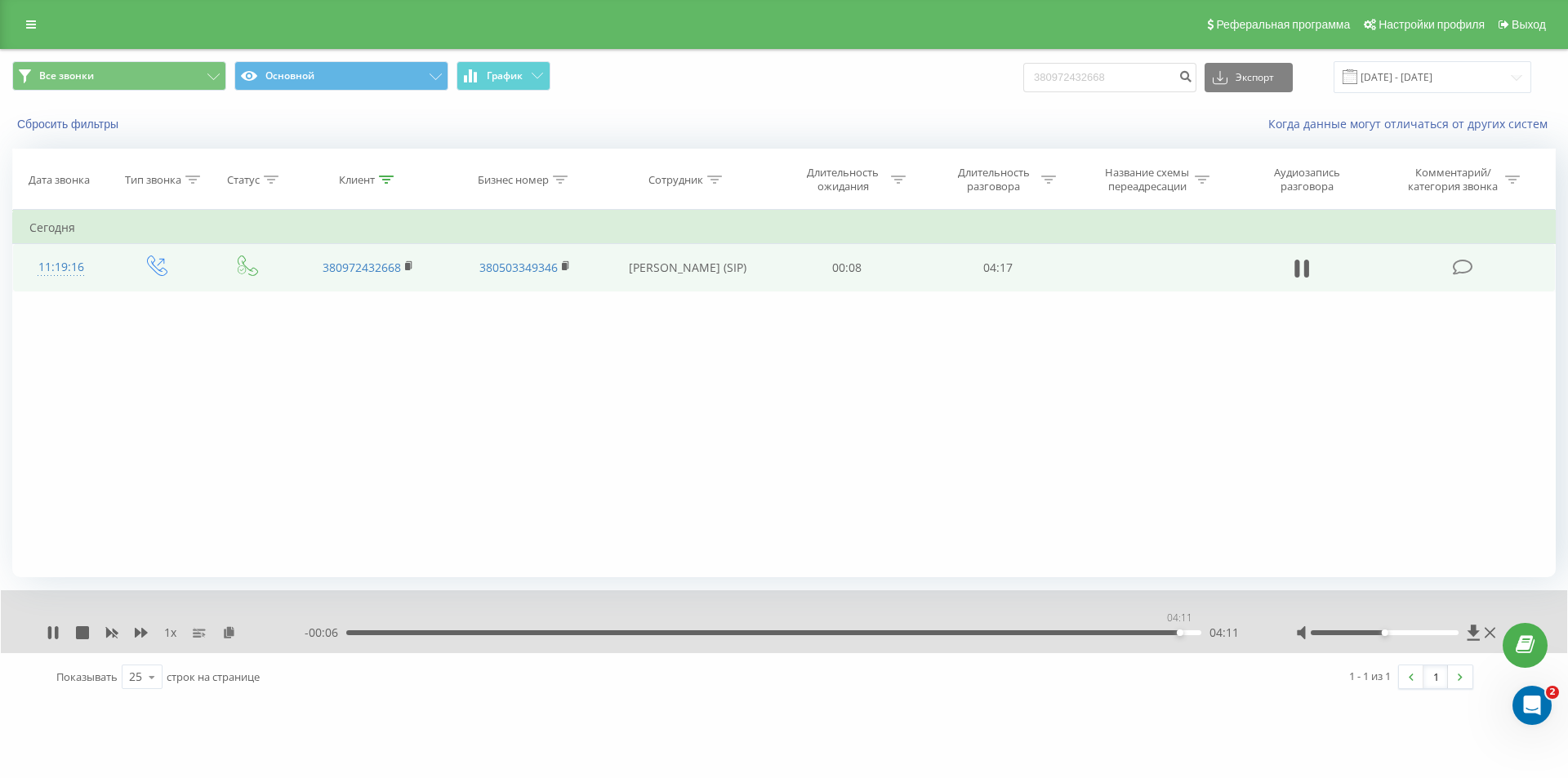
click at [1179, 632] on div "04:11" at bounding box center [774, 632] width 855 height 5
click at [1056, 631] on div "03:33" at bounding box center [774, 632] width 855 height 5
click at [1470, 632] on icon at bounding box center [1473, 632] width 12 height 16
click at [43, 628] on div "1 x - 00:29 03:48 03:48" at bounding box center [784, 622] width 1566 height 63
click at [49, 630] on icon at bounding box center [49, 632] width 3 height 13
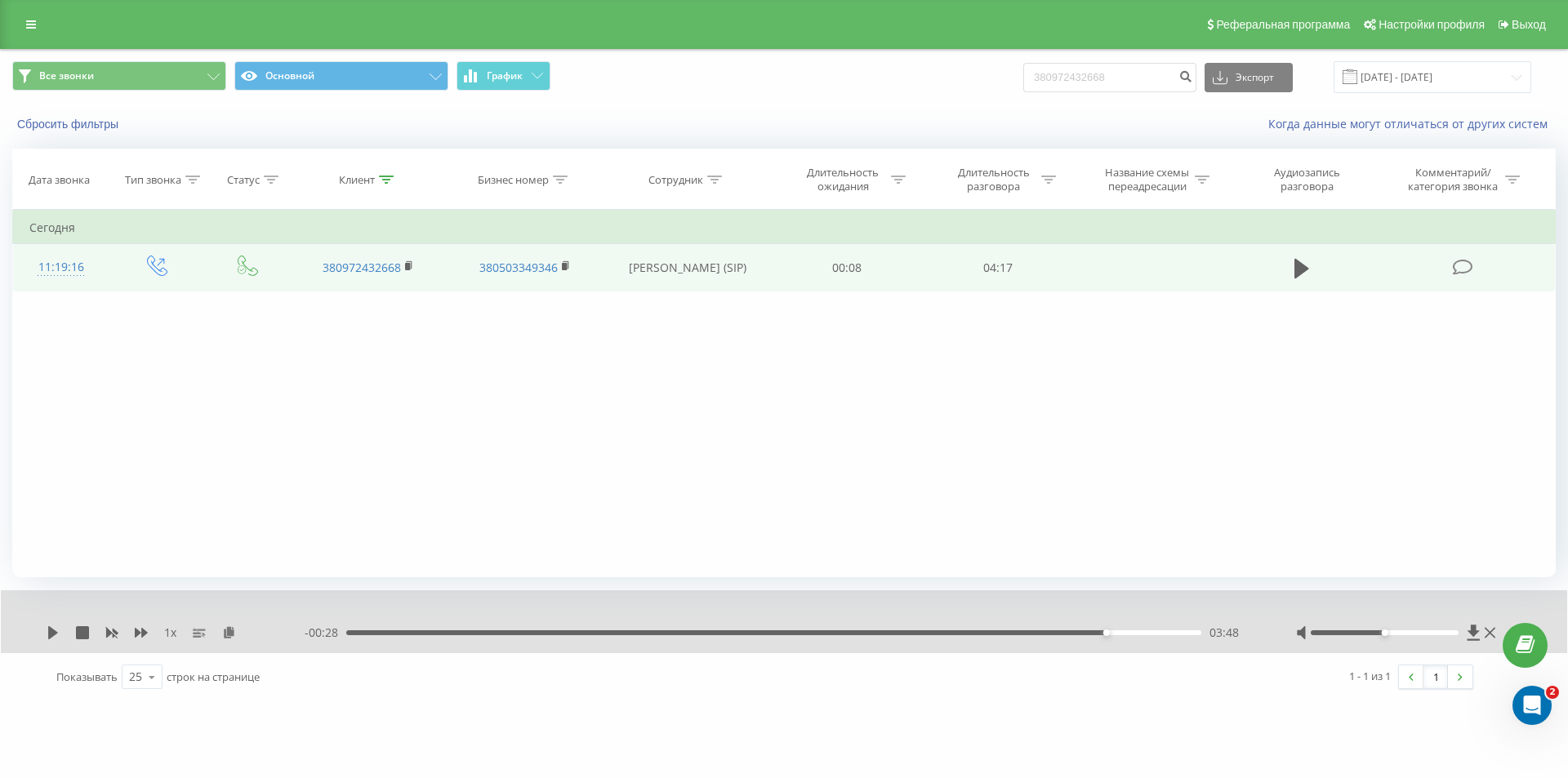
click at [54, 626] on div "1 x" at bounding box center [175, 632] width 258 height 16
click at [53, 635] on icon at bounding box center [53, 632] width 10 height 13
click at [53, 632] on icon at bounding box center [52, 632] width 13 height 13
